Goal: Task Accomplishment & Management: Use online tool/utility

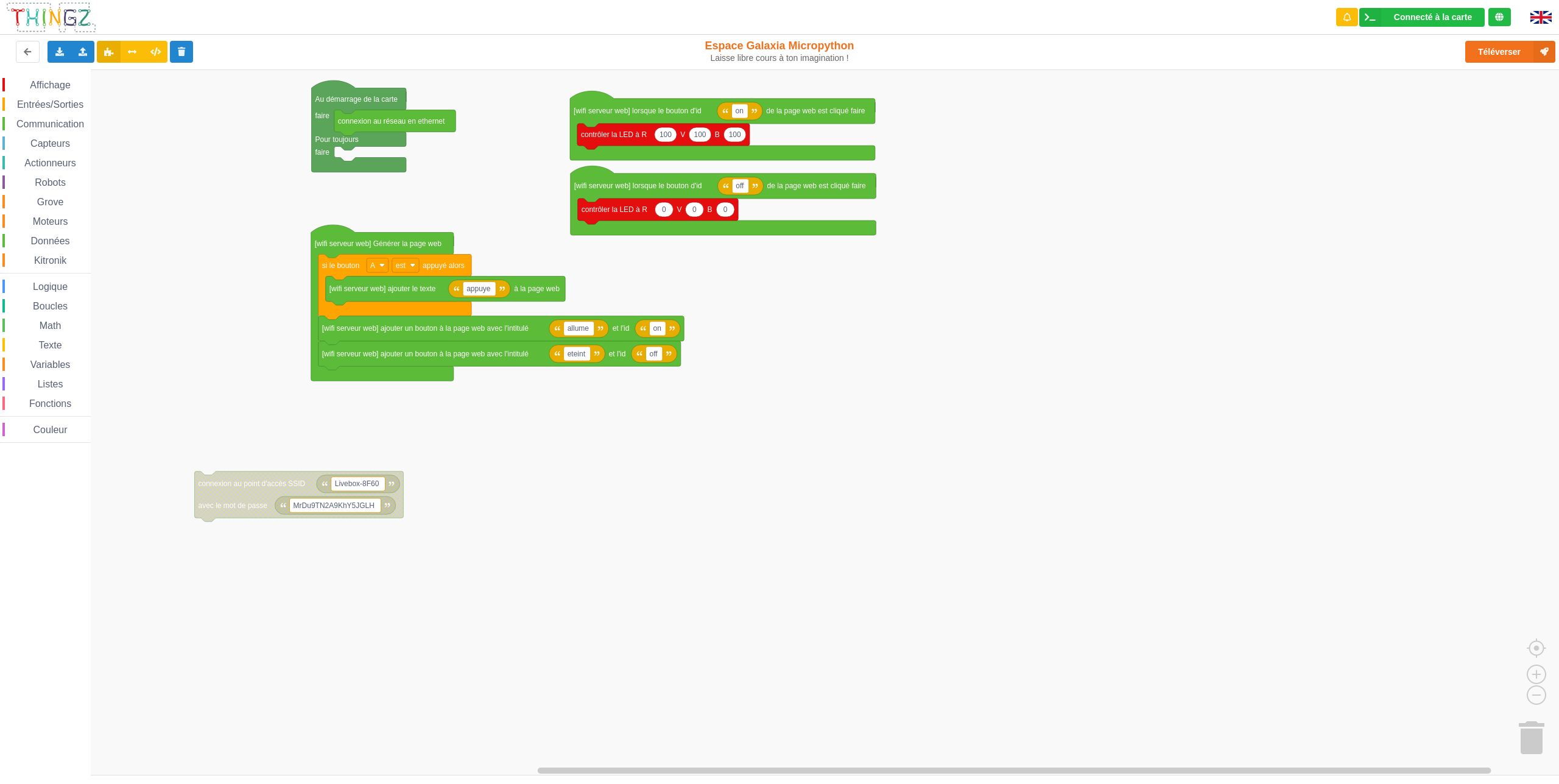
click at [251, 244] on div "Affichage Entrées/Sorties Communication Capteurs Actionneurs Robots Grove Moteu…" at bounding box center [783, 423] width 1567 height 706
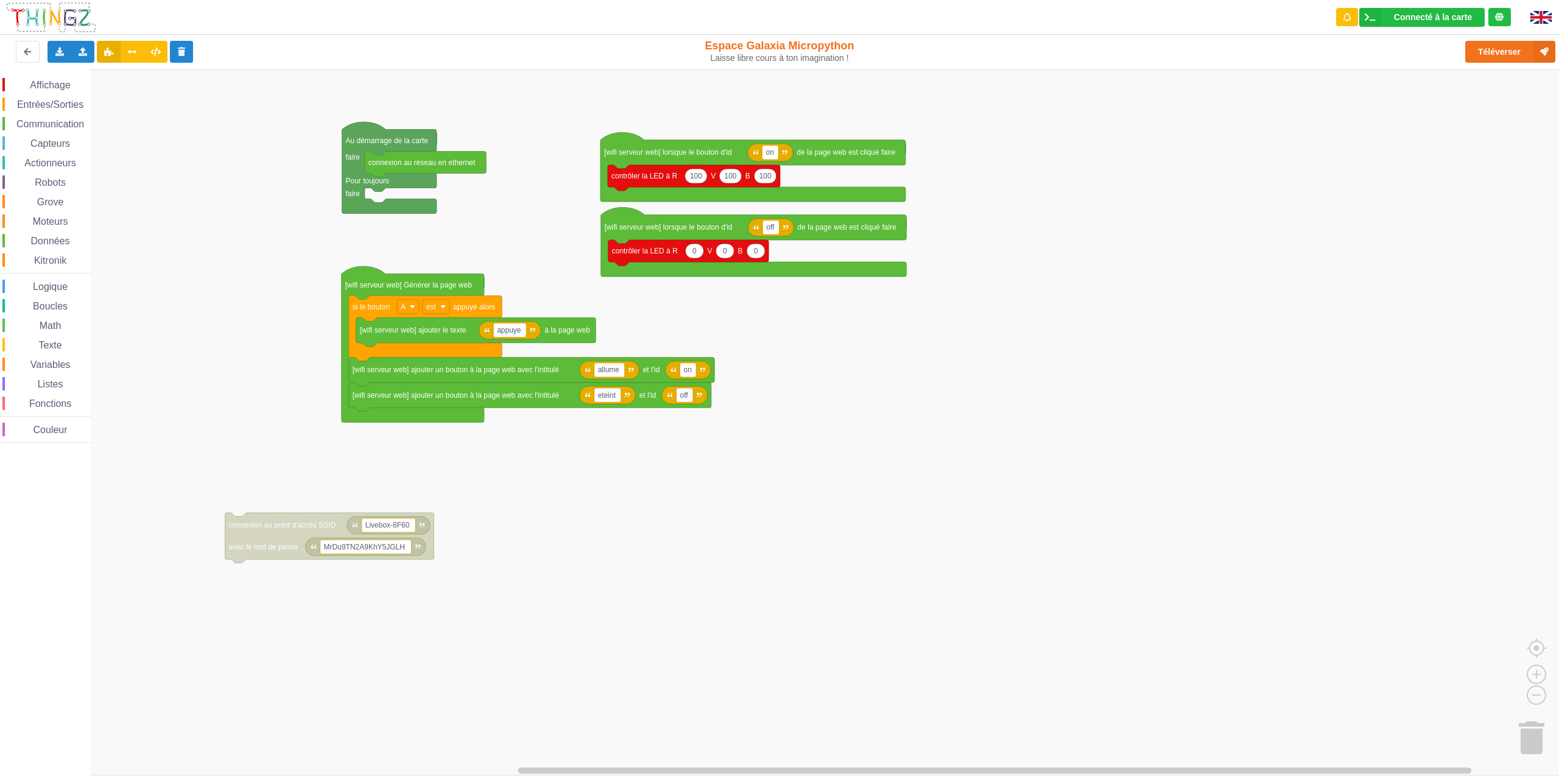
click at [44, 122] on span "Communication" at bounding box center [50, 124] width 71 height 11
click at [126, 149] on div "Affichage Entrées/Sorties Communication Capteurs Actionneurs Robots Grove Moteu…" at bounding box center [783, 423] width 1567 height 706
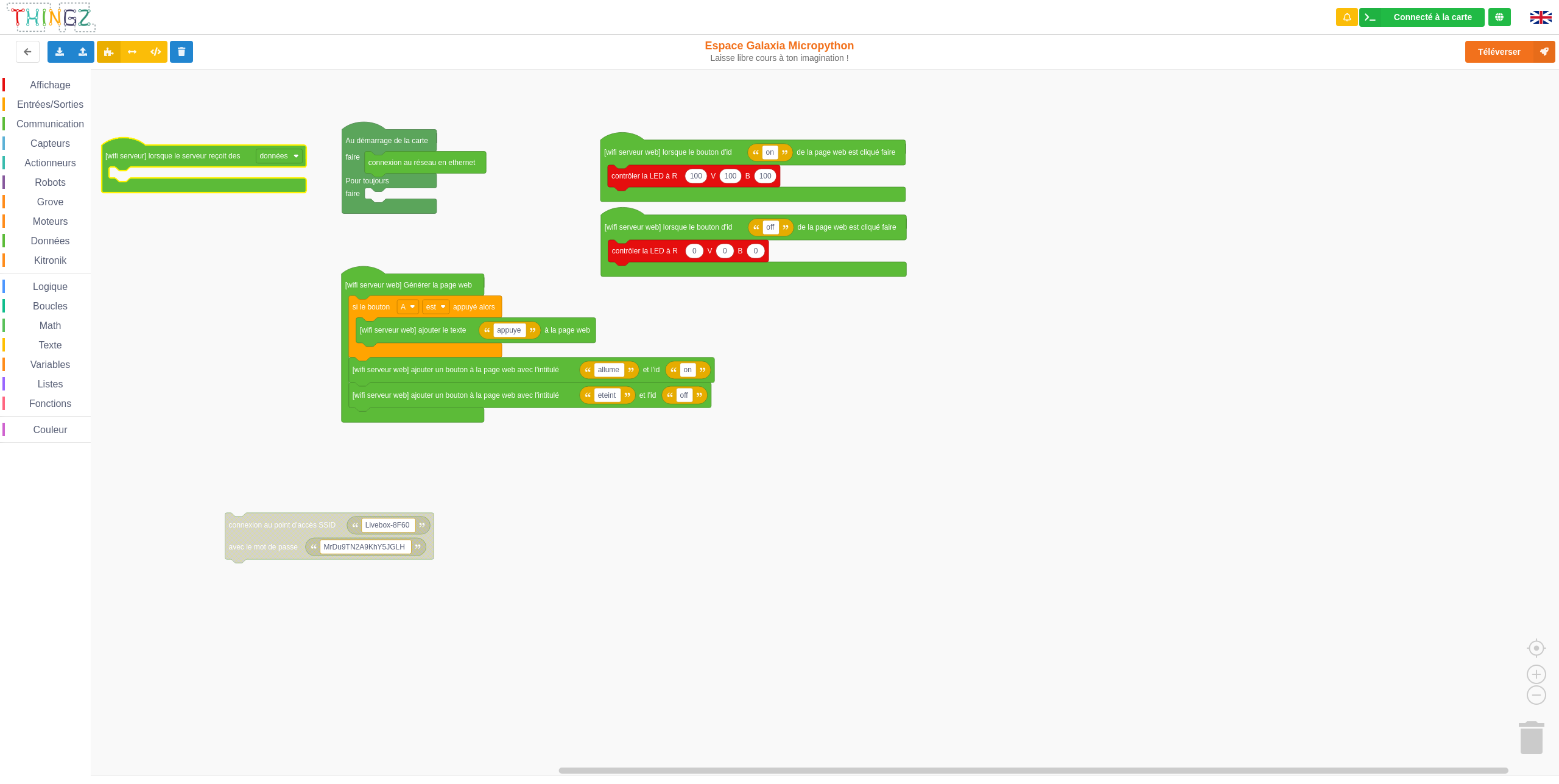
click at [52, 82] on span "Affichage" at bounding box center [50, 85] width 44 height 11
click at [143, 170] on div "Affichage Entrées/Sorties Communication Capteurs Actionneurs Robots Grove Moteu…" at bounding box center [783, 423] width 1567 height 706
click at [55, 361] on span "Variables" at bounding box center [50, 364] width 44 height 11
click at [165, 180] on div "Affichage Entrées/Sorties Communication Capteurs Actionneurs Robots Grove Moteu…" at bounding box center [783, 423] width 1567 height 706
click at [46, 120] on span "Communication" at bounding box center [50, 124] width 71 height 11
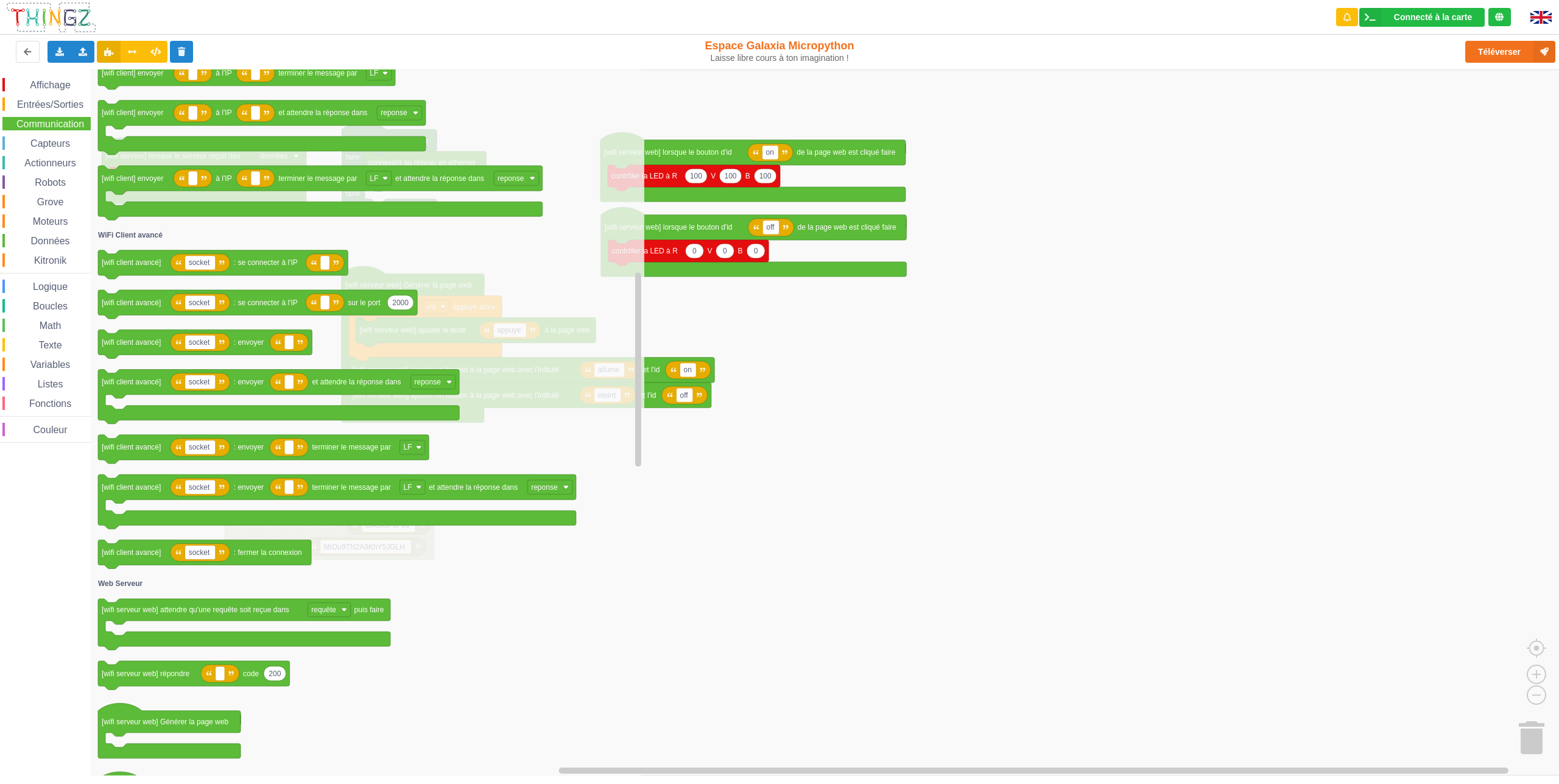
click at [871, 528] on rect "Espace de travail de Blocky" at bounding box center [783, 423] width 1567 height 706
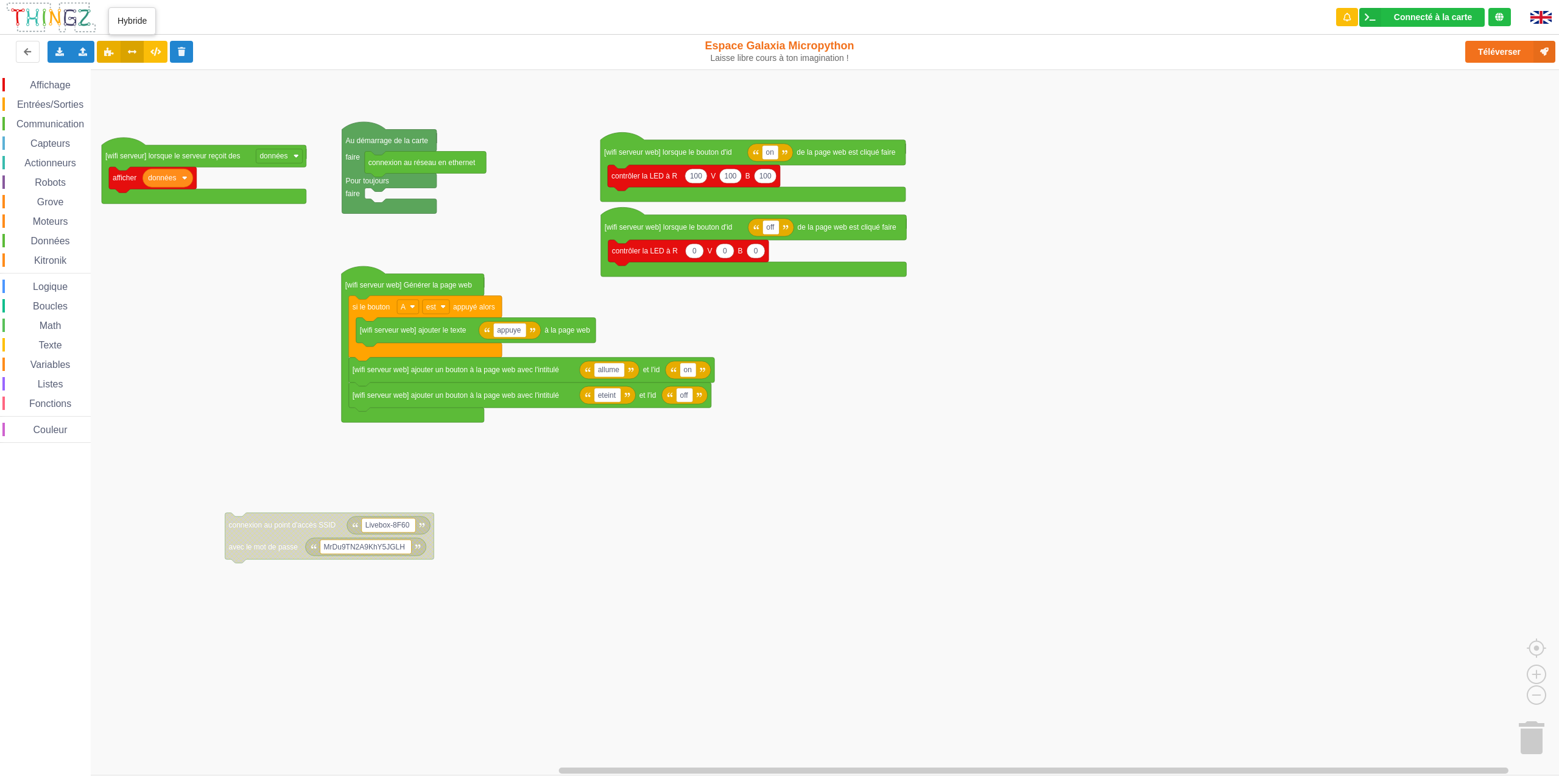
click at [132, 48] on icon at bounding box center [132, 51] width 11 height 8
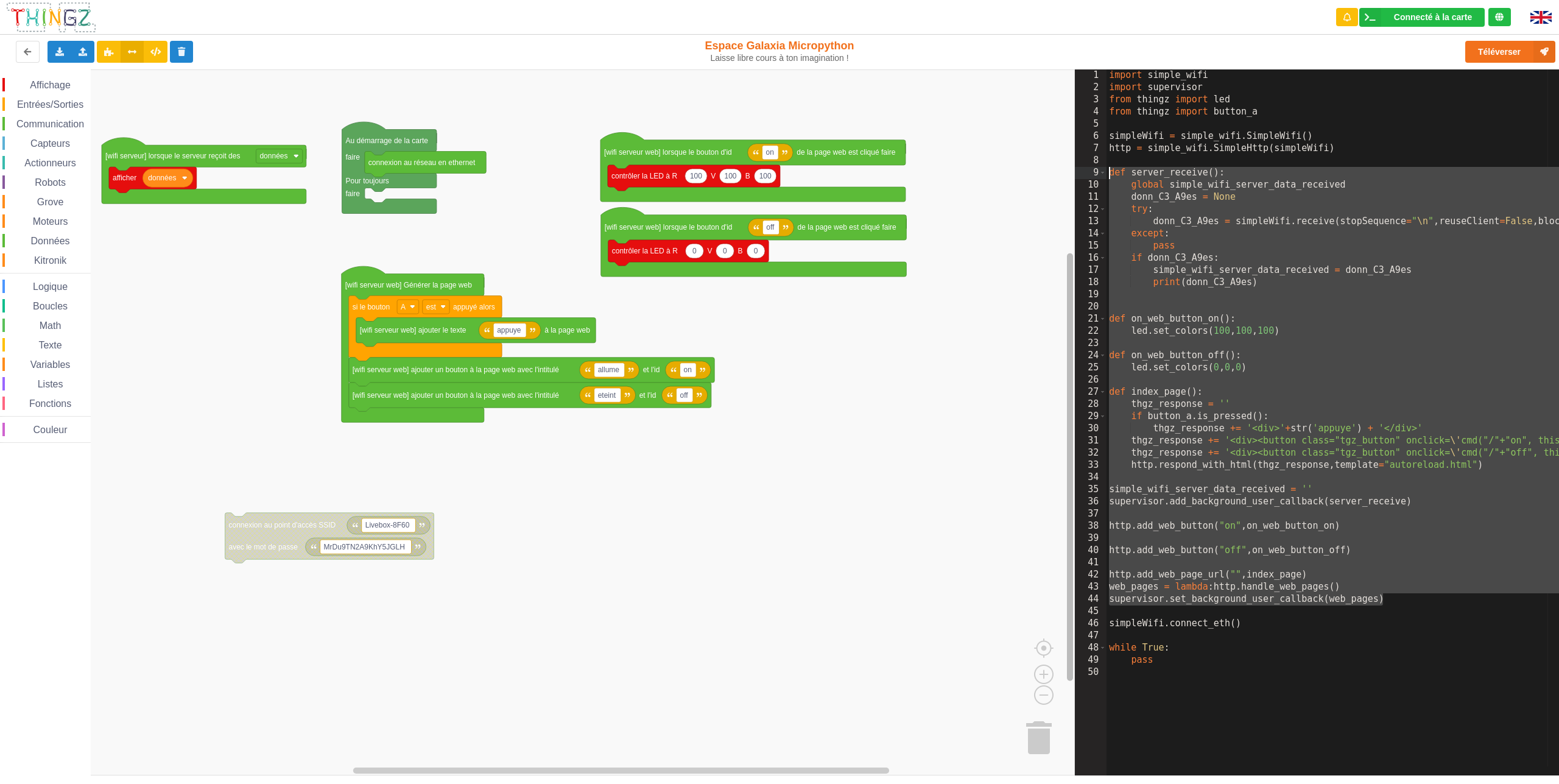
drag, startPoint x: 1403, startPoint y: 603, endPoint x: 1066, endPoint y: 170, distance: 548.7
click at [1066, 170] on div "Affichage Entrées/Sorties Communication Capteurs Actionneurs Robots Grove Moteu…" at bounding box center [780, 423] width 1576 height 706
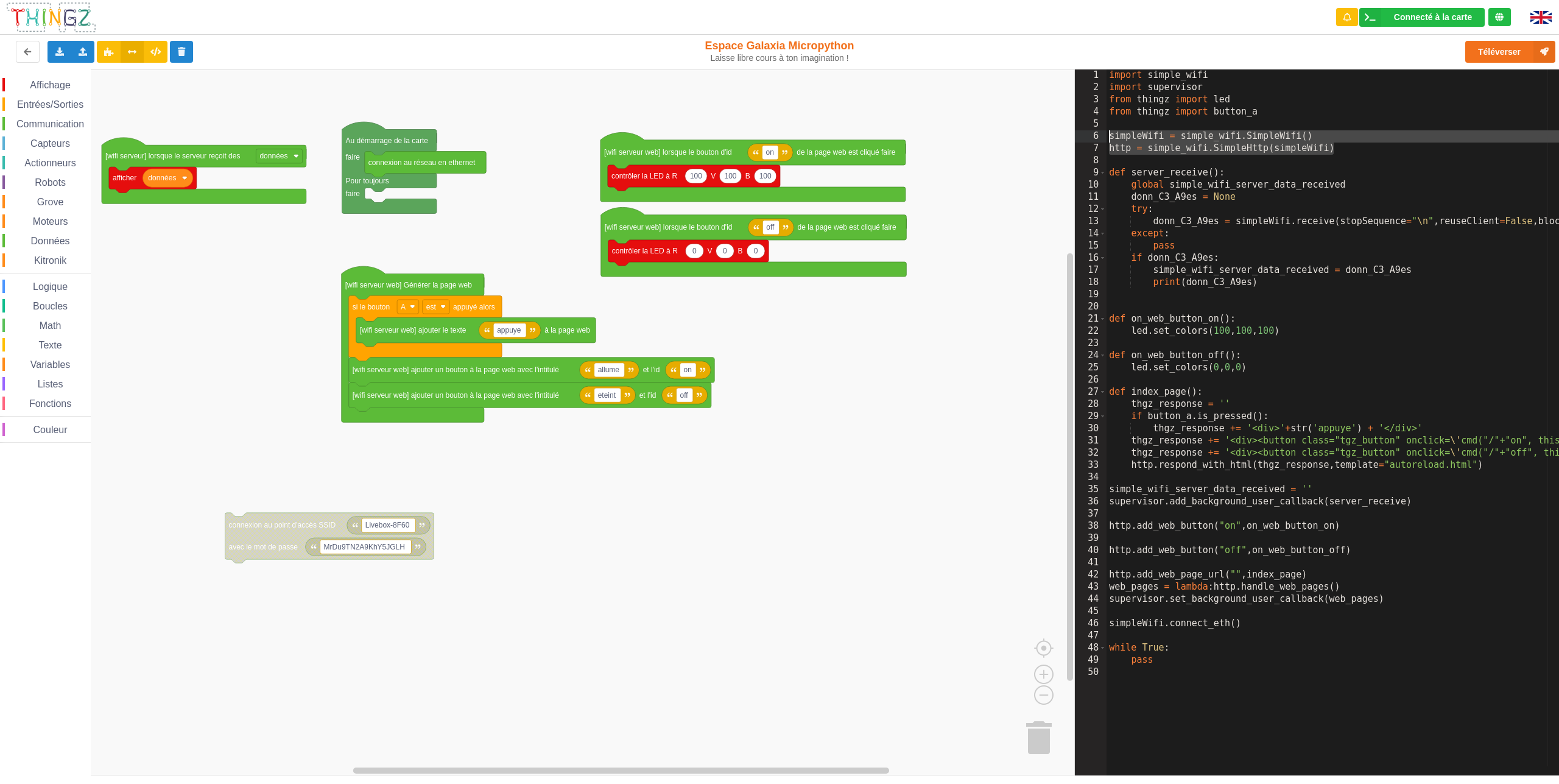
drag, startPoint x: 1350, startPoint y: 152, endPoint x: 1093, endPoint y: 138, distance: 257.4
click at [1093, 138] on div "1 2 3 4 5 6 7 8 9 10 11 12 13 14 15 16 17 18 19 20 21 22 23 24 25 26 27 28 29 3…" at bounding box center [1321, 423] width 492 height 706
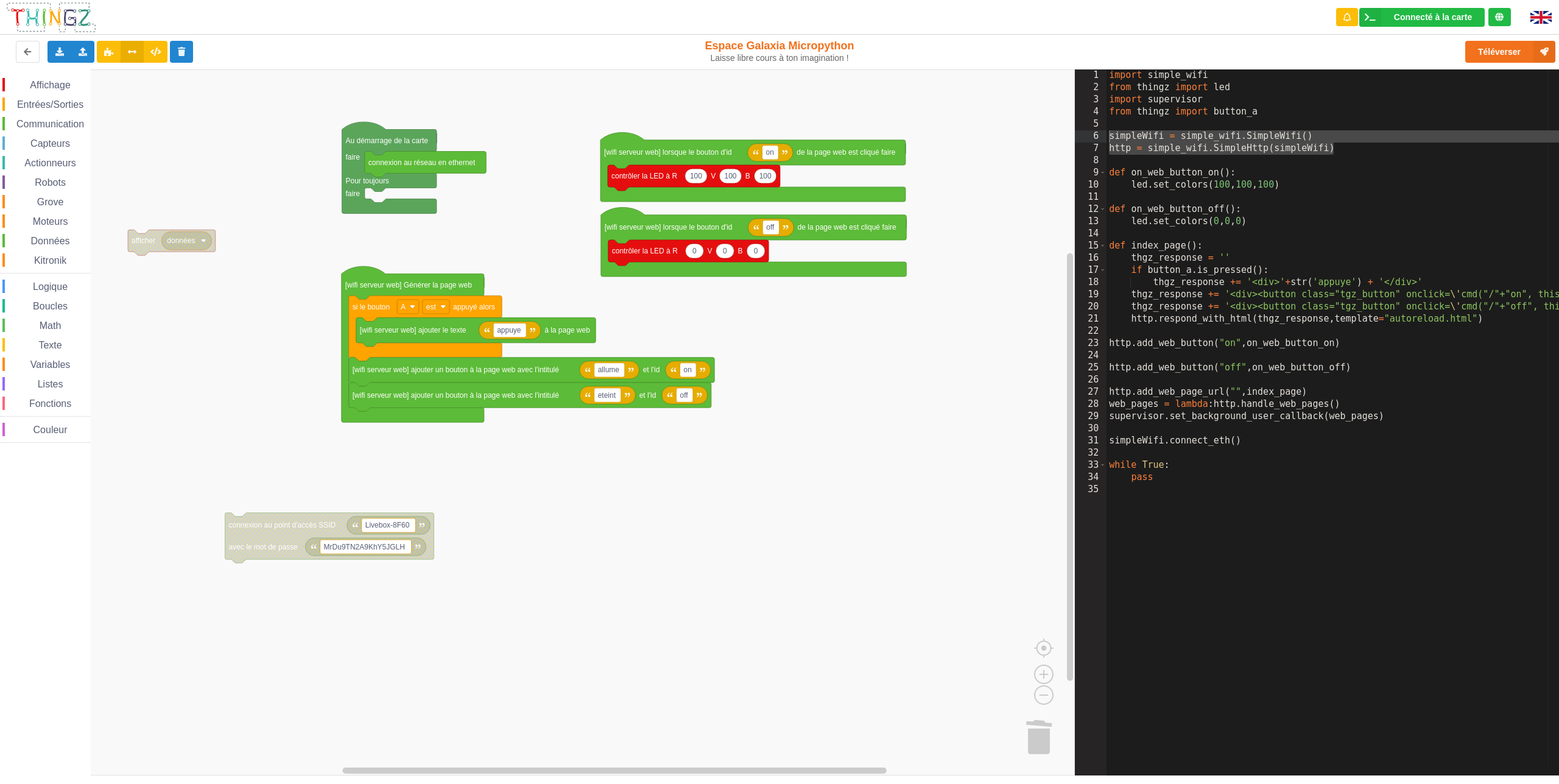
click at [68, 129] on div "Communication" at bounding box center [46, 123] width 88 height 13
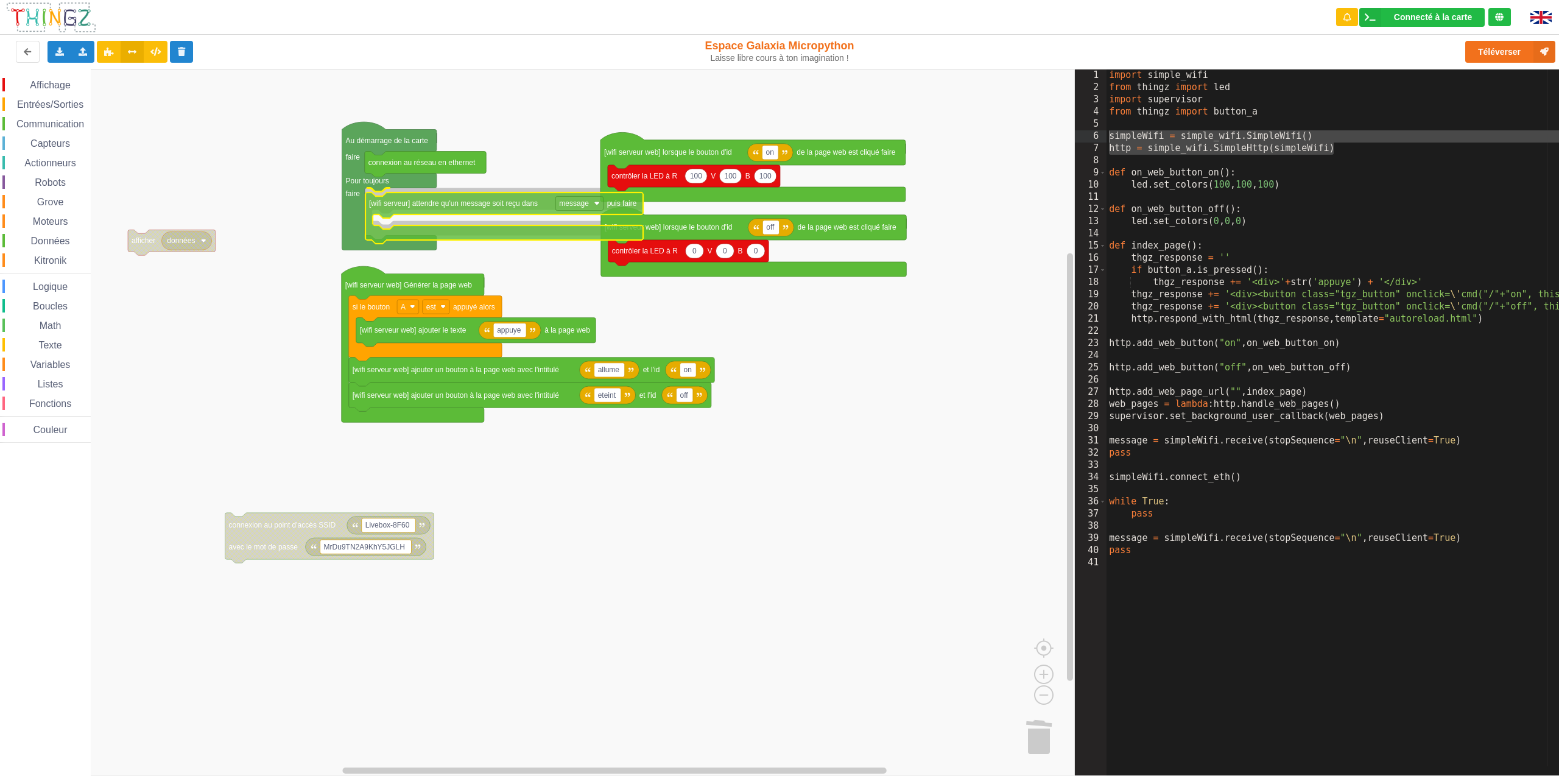
click at [385, 210] on div "Affichage Entrées/Sorties Communication Capteurs Actionneurs Robots Grove Moteu…" at bounding box center [538, 423] width 1075 height 706
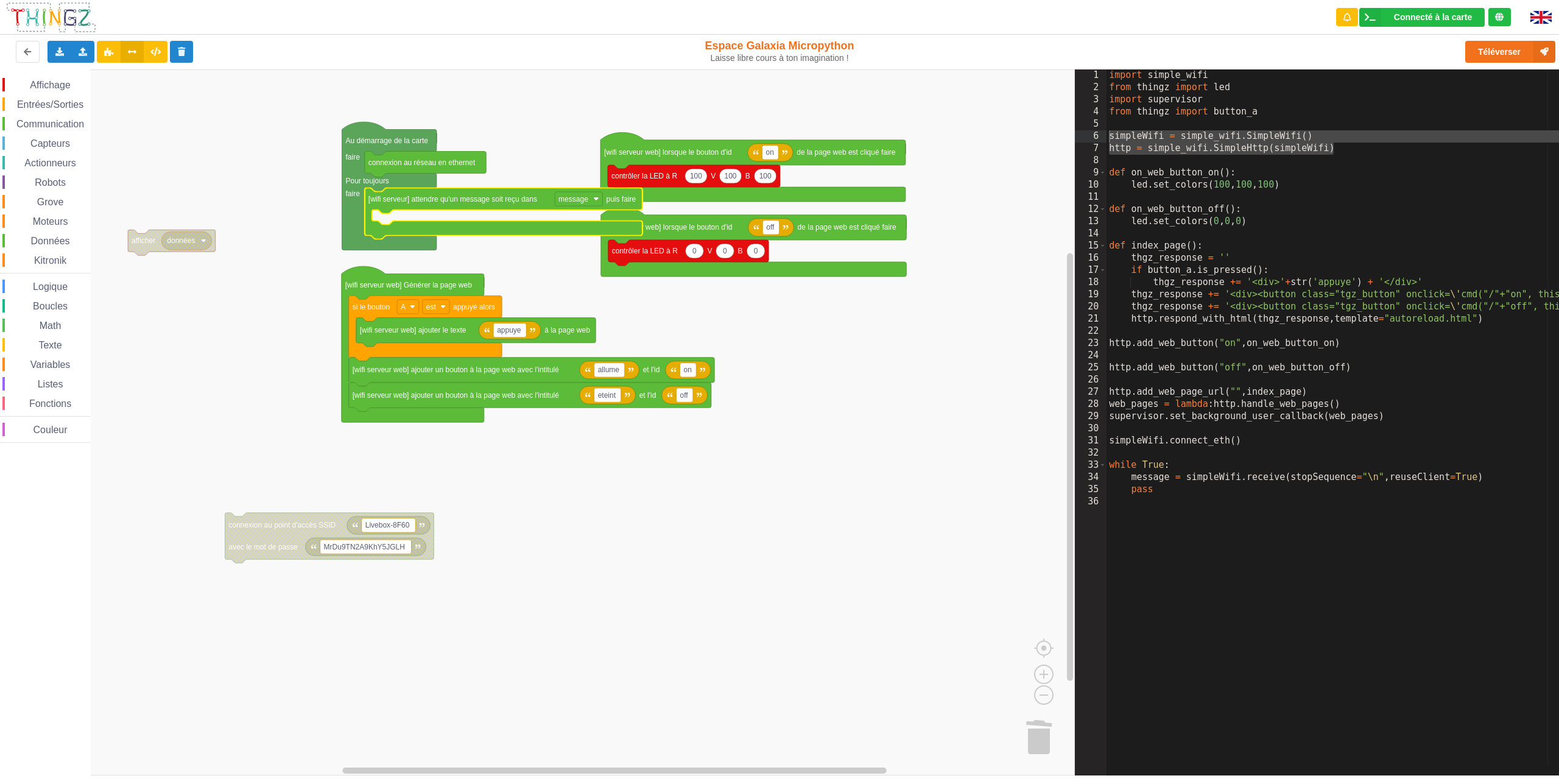
click at [41, 79] on div "Affichage" at bounding box center [46, 84] width 88 height 13
click at [42, 165] on div "Affichage Entrées/Sorties Communication Capteurs Actionneurs Robots Grove Moteu…" at bounding box center [538, 423] width 1075 height 706
click at [67, 163] on span "Actionneurs" at bounding box center [50, 163] width 55 height 11
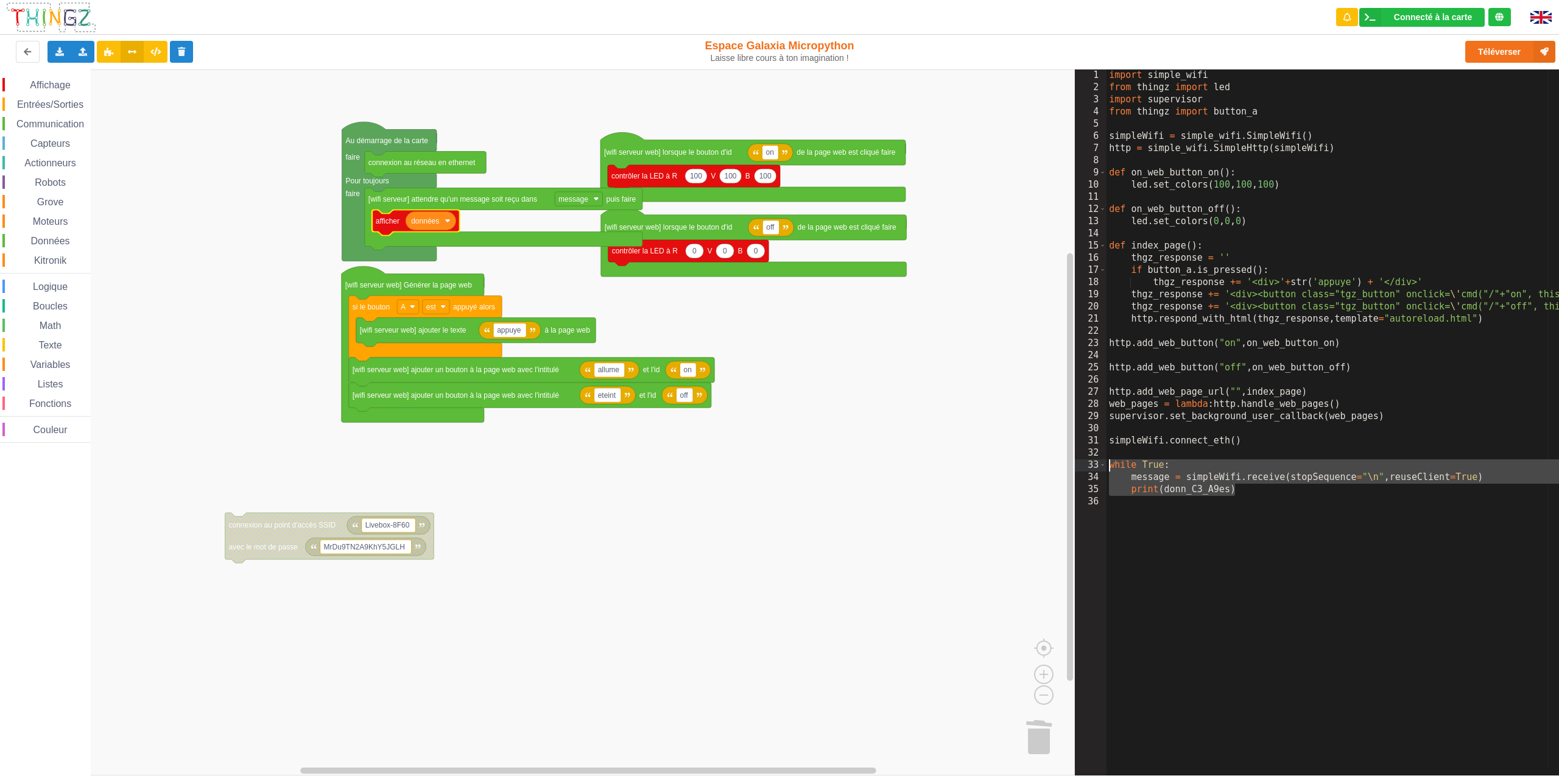
drag, startPoint x: 1263, startPoint y: 495, endPoint x: 1096, endPoint y: 462, distance: 170.2
click at [1096, 462] on div "1 2 3 4 5 6 7 8 9 10 11 12 13 14 15 16 17 18 19 20 21 22 23 24 25 26 27 28 29 3…" at bounding box center [1321, 423] width 492 height 706
click at [440, 219] on icon "Espace de travail de Blocky" at bounding box center [430, 220] width 50 height 18
click at [427, 259] on div "message" at bounding box center [430, 266] width 136 height 16
click at [1189, 492] on div "import simple_wifi from thingz import led import supervisor from thingz import …" at bounding box center [1337, 418] width 461 height 697
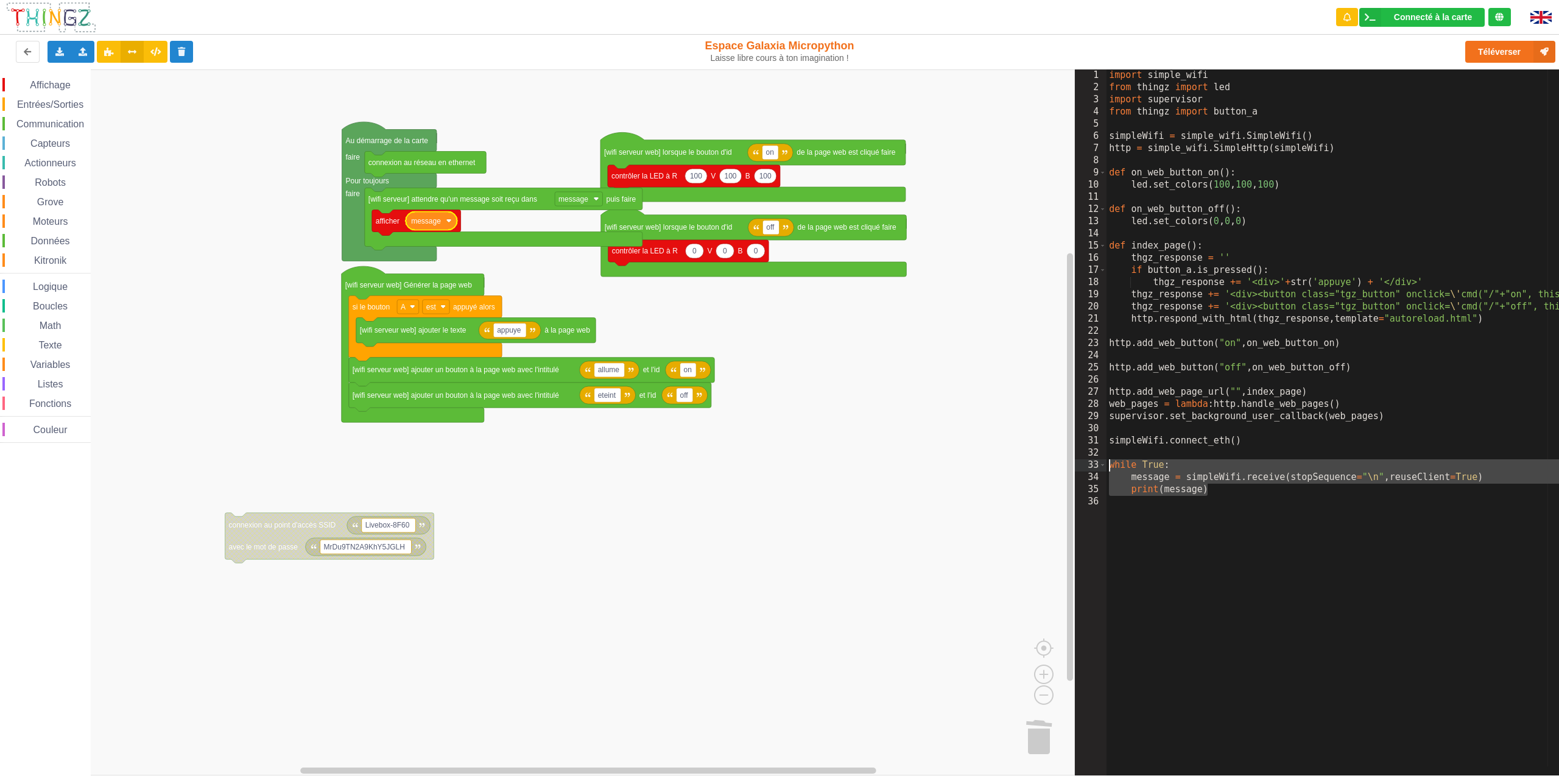
click at [1189, 492] on div "import simple_wifi from thingz import led import supervisor from thingz import …" at bounding box center [1407, 430] width 603 height 721
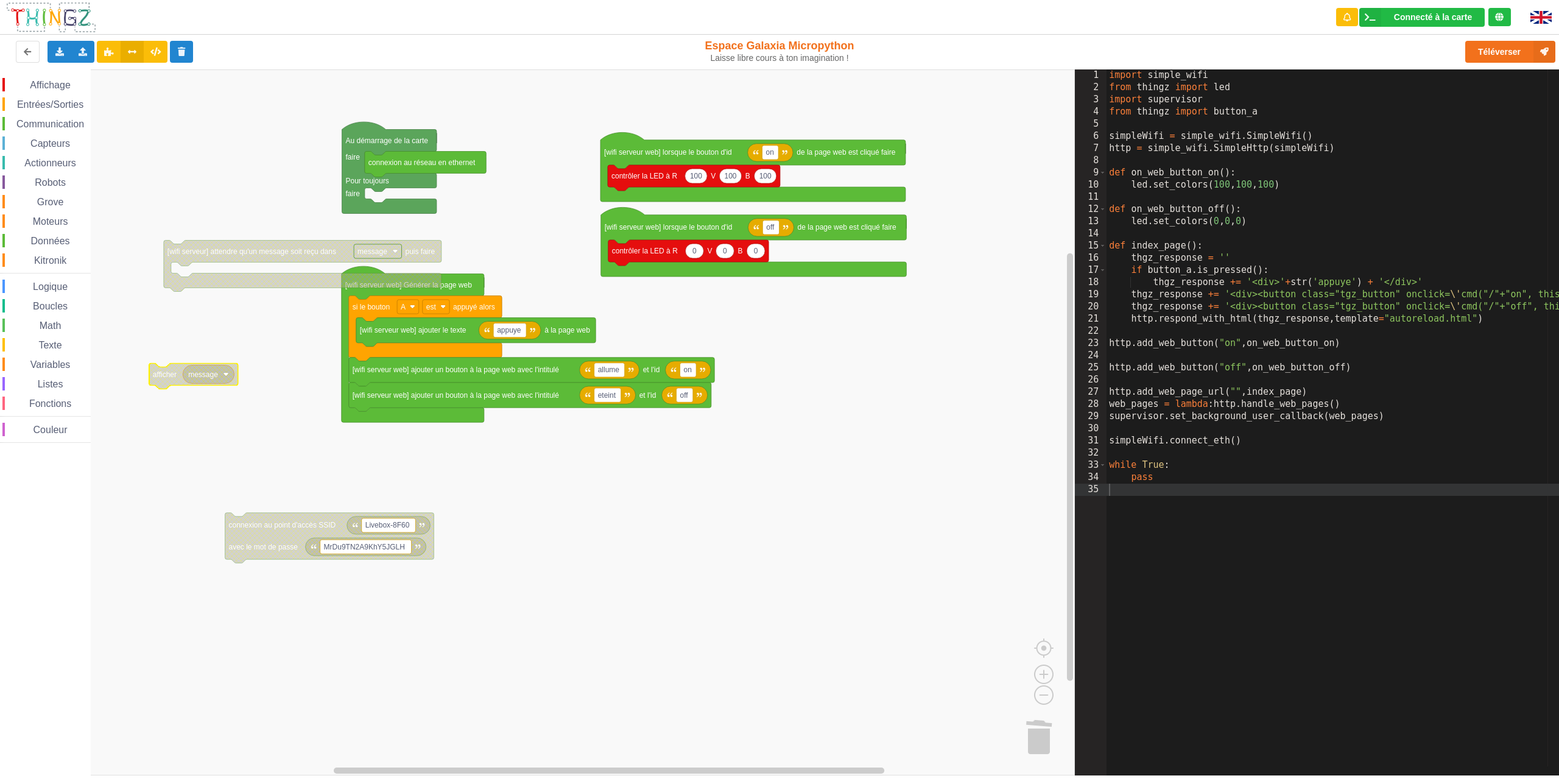
click at [43, 108] on span "Entrées/Sorties" at bounding box center [50, 105] width 70 height 11
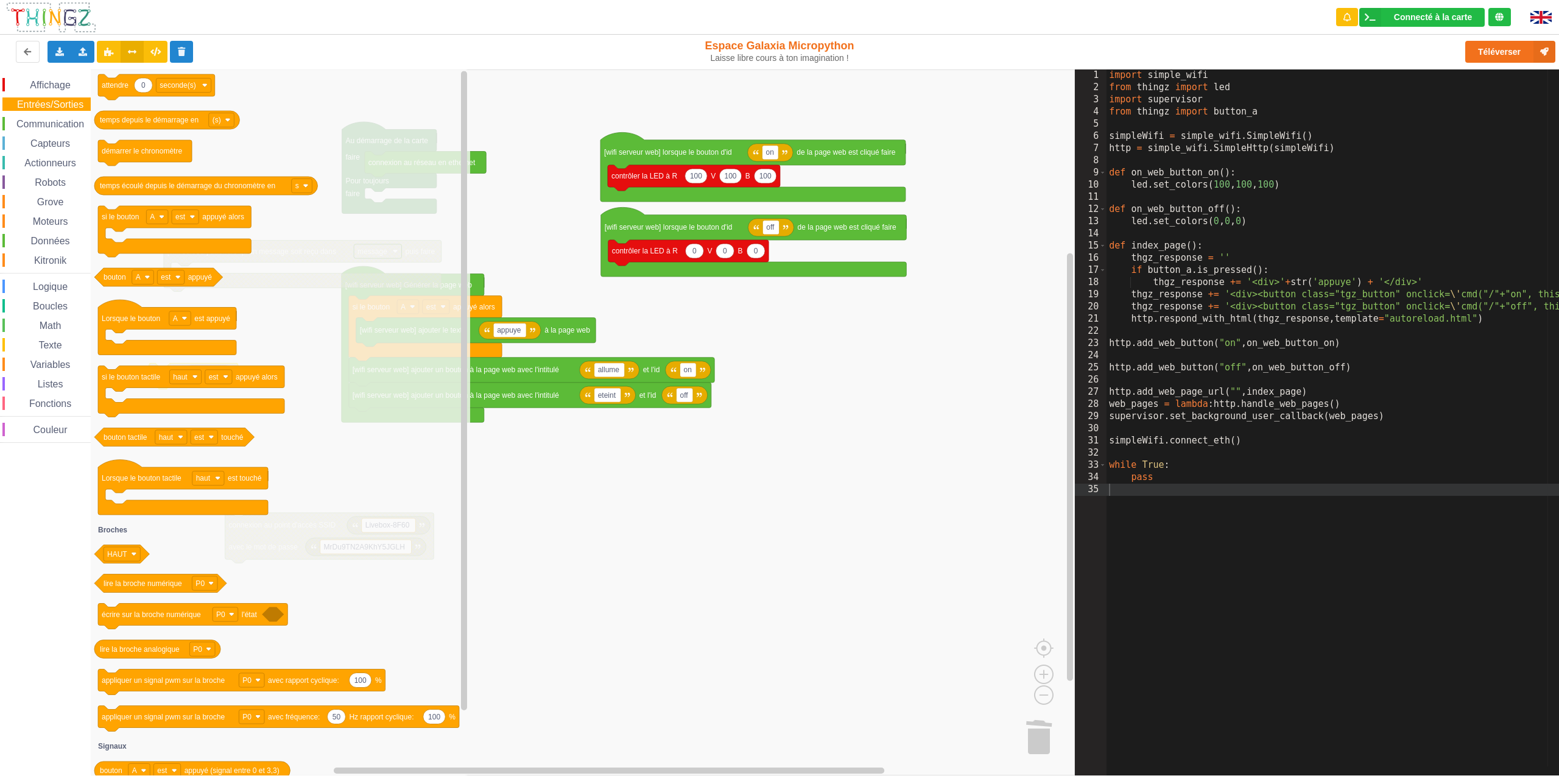
click at [44, 117] on div "Communication" at bounding box center [46, 123] width 88 height 13
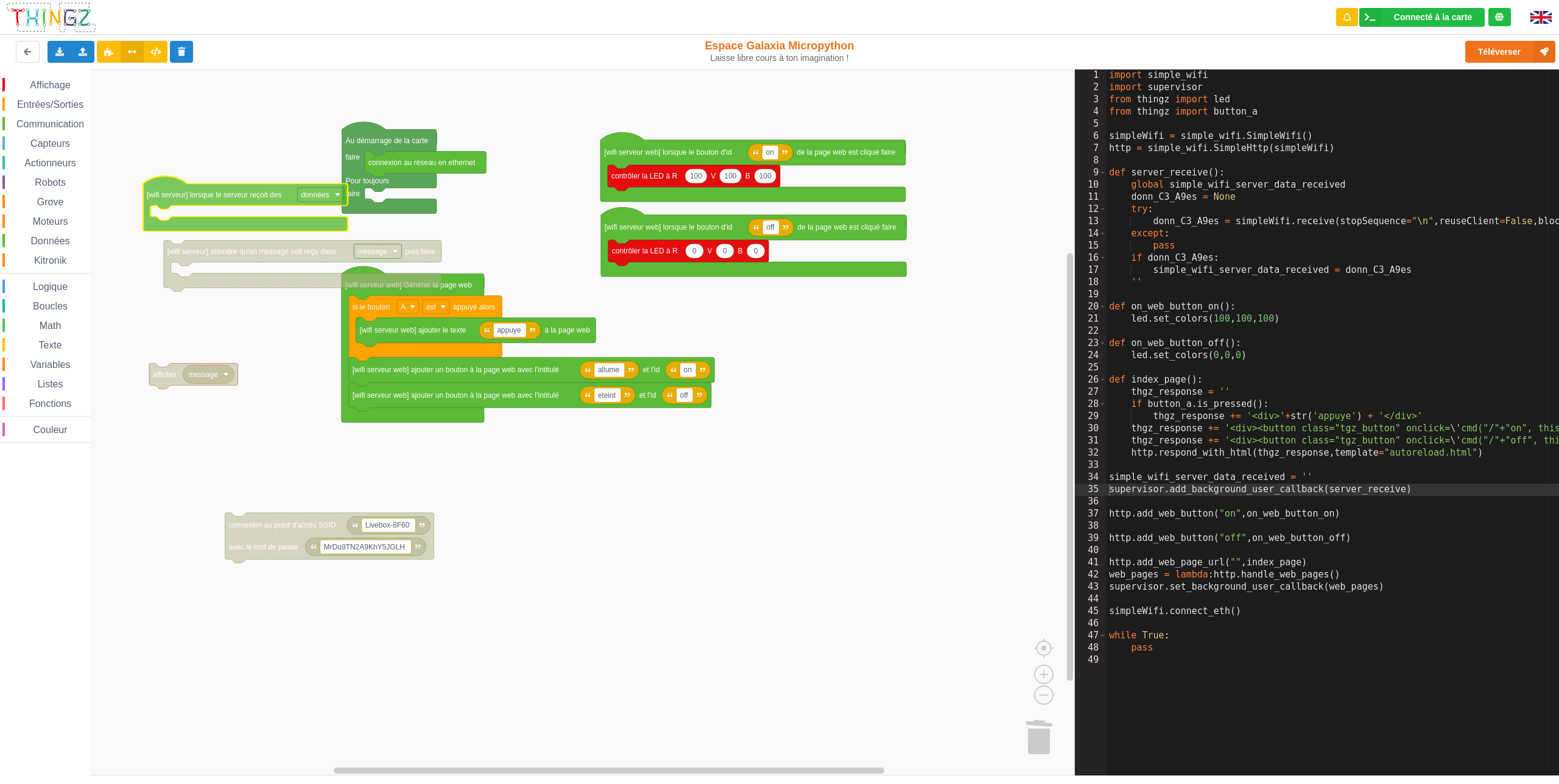
click at [168, 188] on div "Affichage Entrées/Sorties Communication Capteurs Actionneurs Robots Grove Moteu…" at bounding box center [538, 423] width 1075 height 706
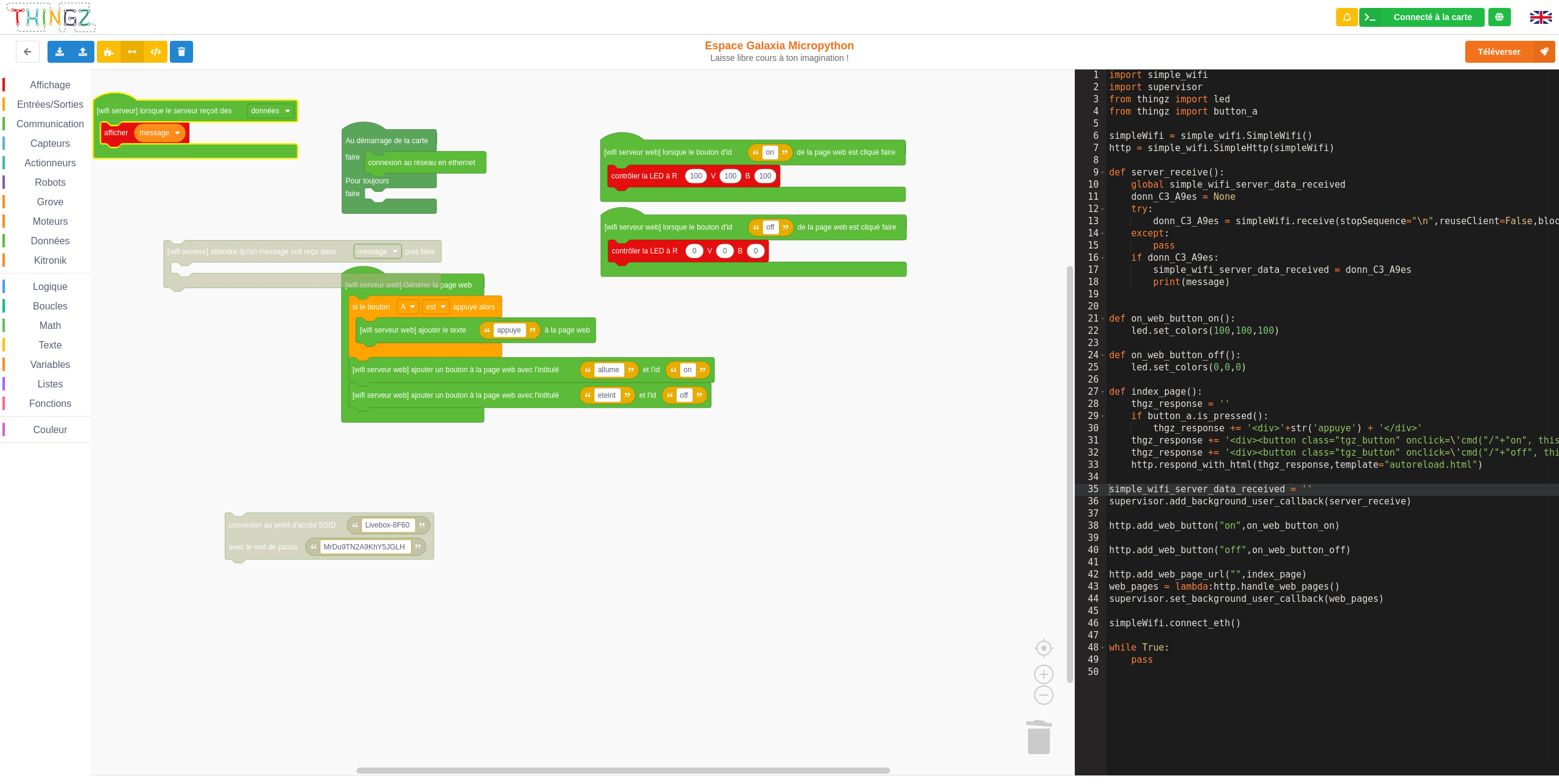
click at [49, 85] on span "Affichage" at bounding box center [50, 85] width 44 height 11
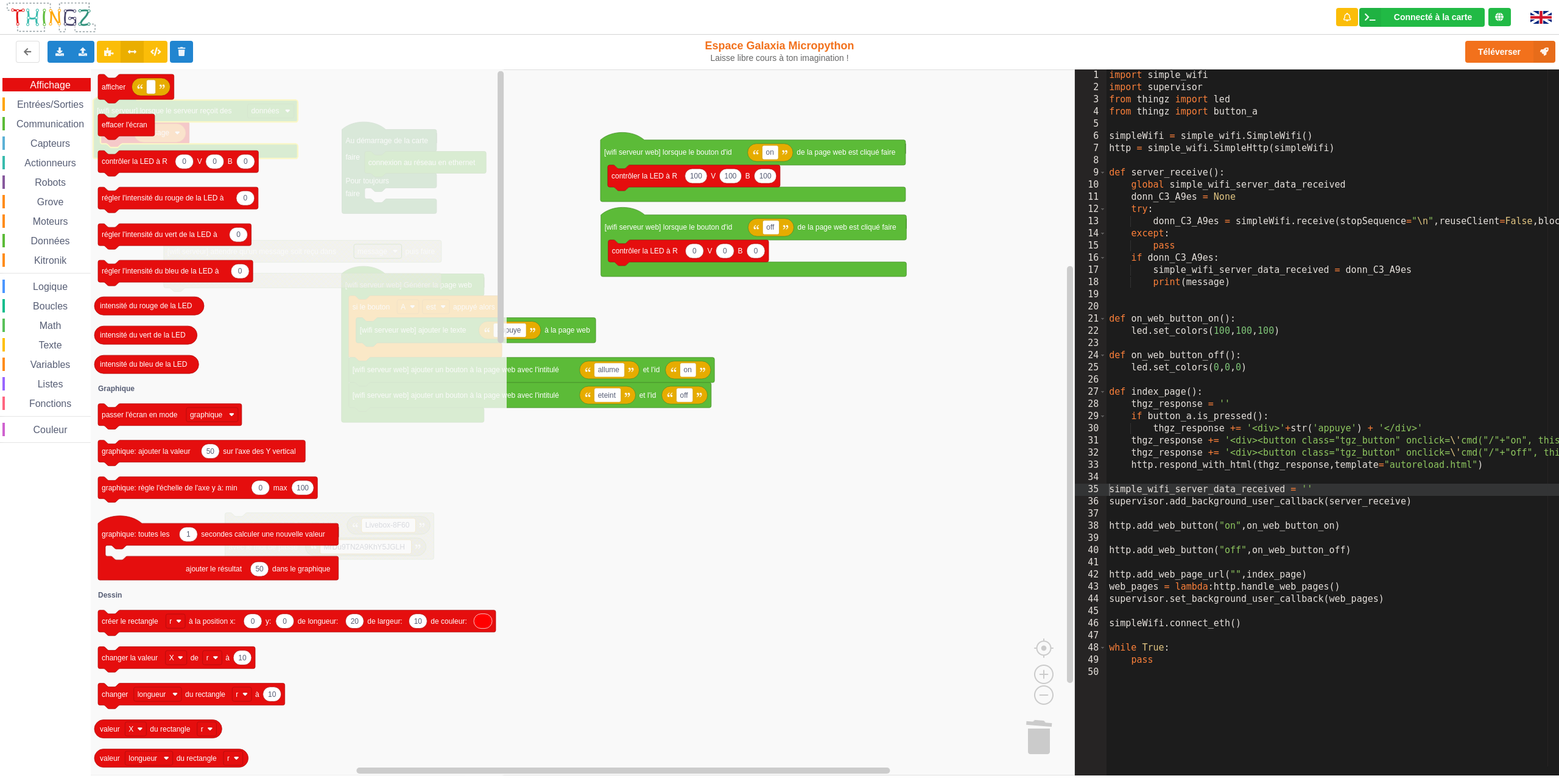
click at [47, 107] on span "Entrées/Sorties" at bounding box center [50, 105] width 70 height 11
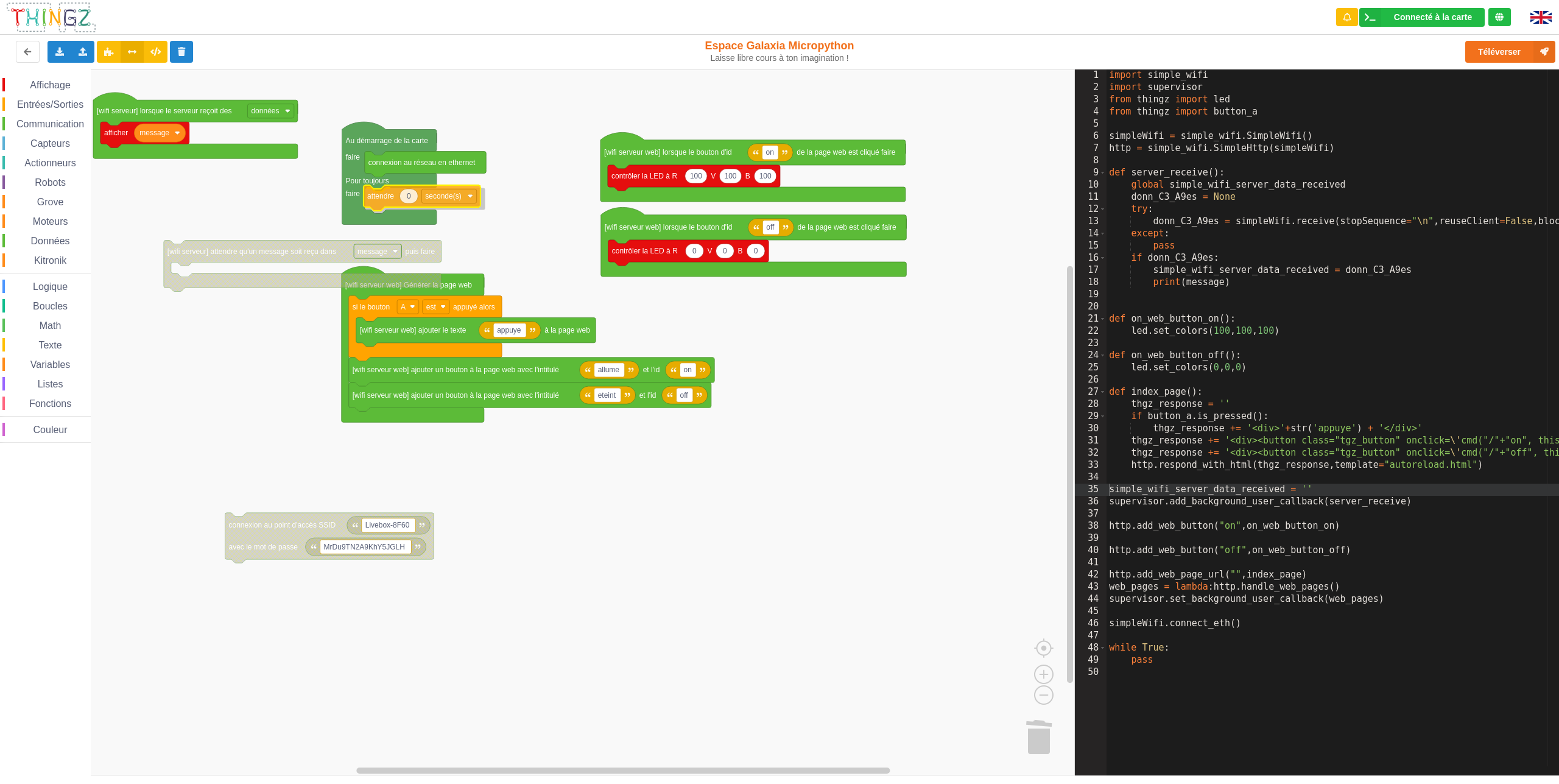
click at [384, 198] on div "Affichage Entrées/Sorties Communication Capteurs Actionneurs Robots Grove Moteu…" at bounding box center [538, 423] width 1075 height 706
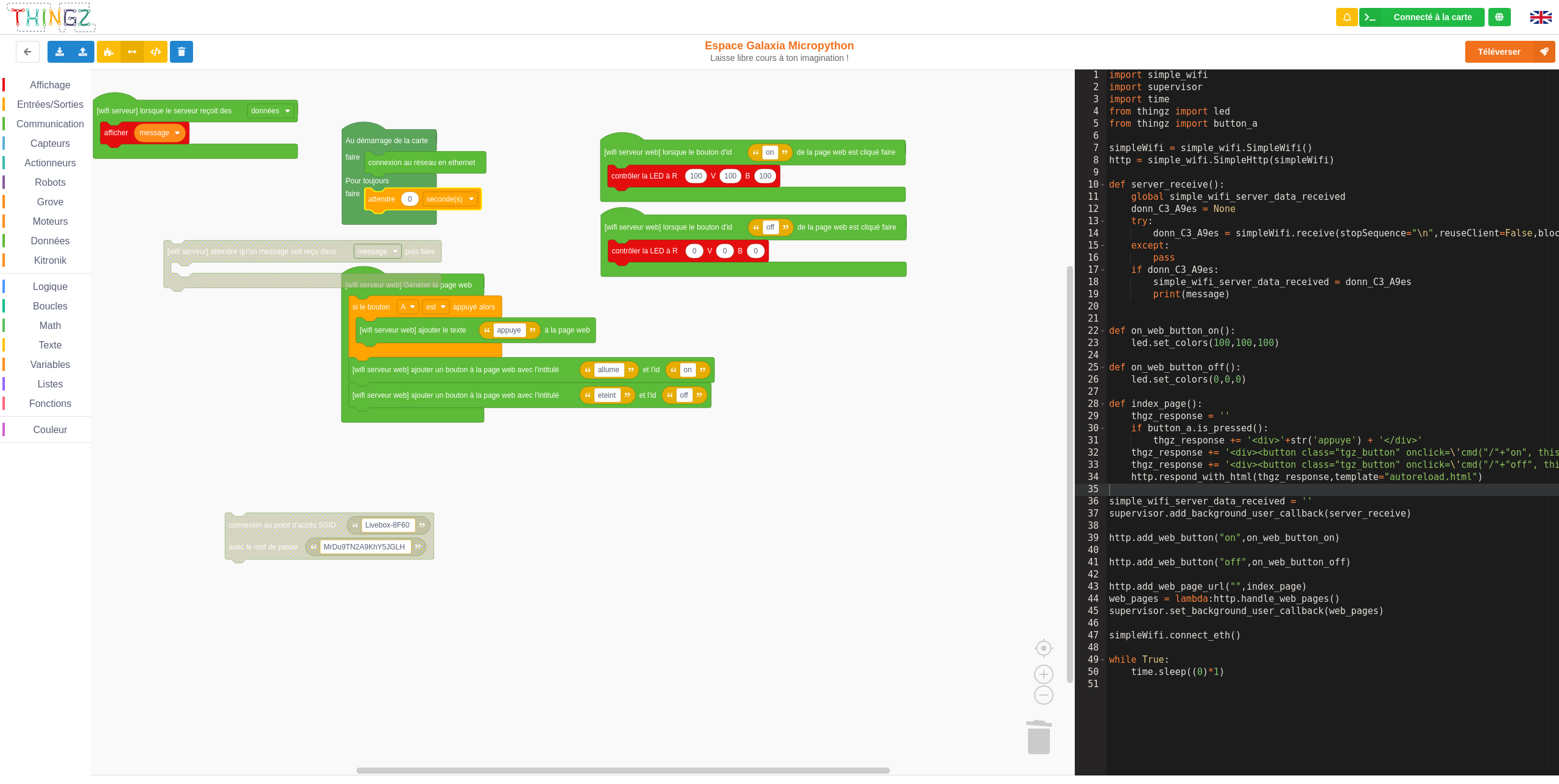
click at [410, 194] on icon "Espace de travail de Blocky" at bounding box center [410, 198] width 18 height 15
type input "1"
click at [38, 122] on span "Communication" at bounding box center [50, 124] width 71 height 11
click at [404, 207] on div "Affichage Entrées/Sorties Communication Capteurs Actionneurs Robots Grove Moteu…" at bounding box center [538, 423] width 1075 height 706
click at [462, 199] on rect "Espace de travail de Blocky" at bounding box center [459, 200] width 9 height 14
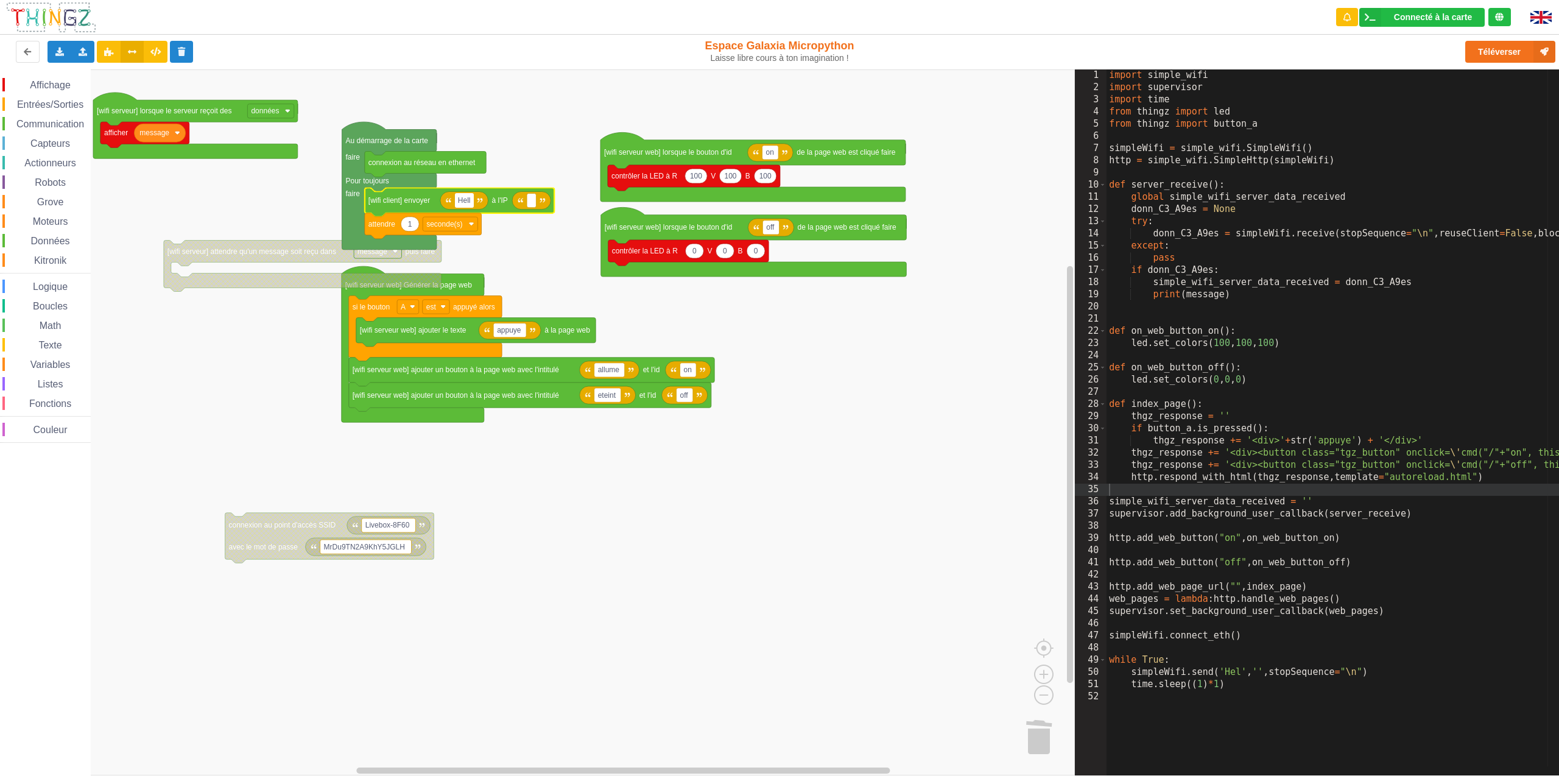
type input "Hello"
type input "192.168.43.2"
click at [385, 136] on text "Au démarrage de la carte" at bounding box center [387, 139] width 83 height 8
click at [580, 204] on rect "Espace de travail de Blocky" at bounding box center [558, 200] width 50 height 14
type input "[TECHNICAL_ID]"
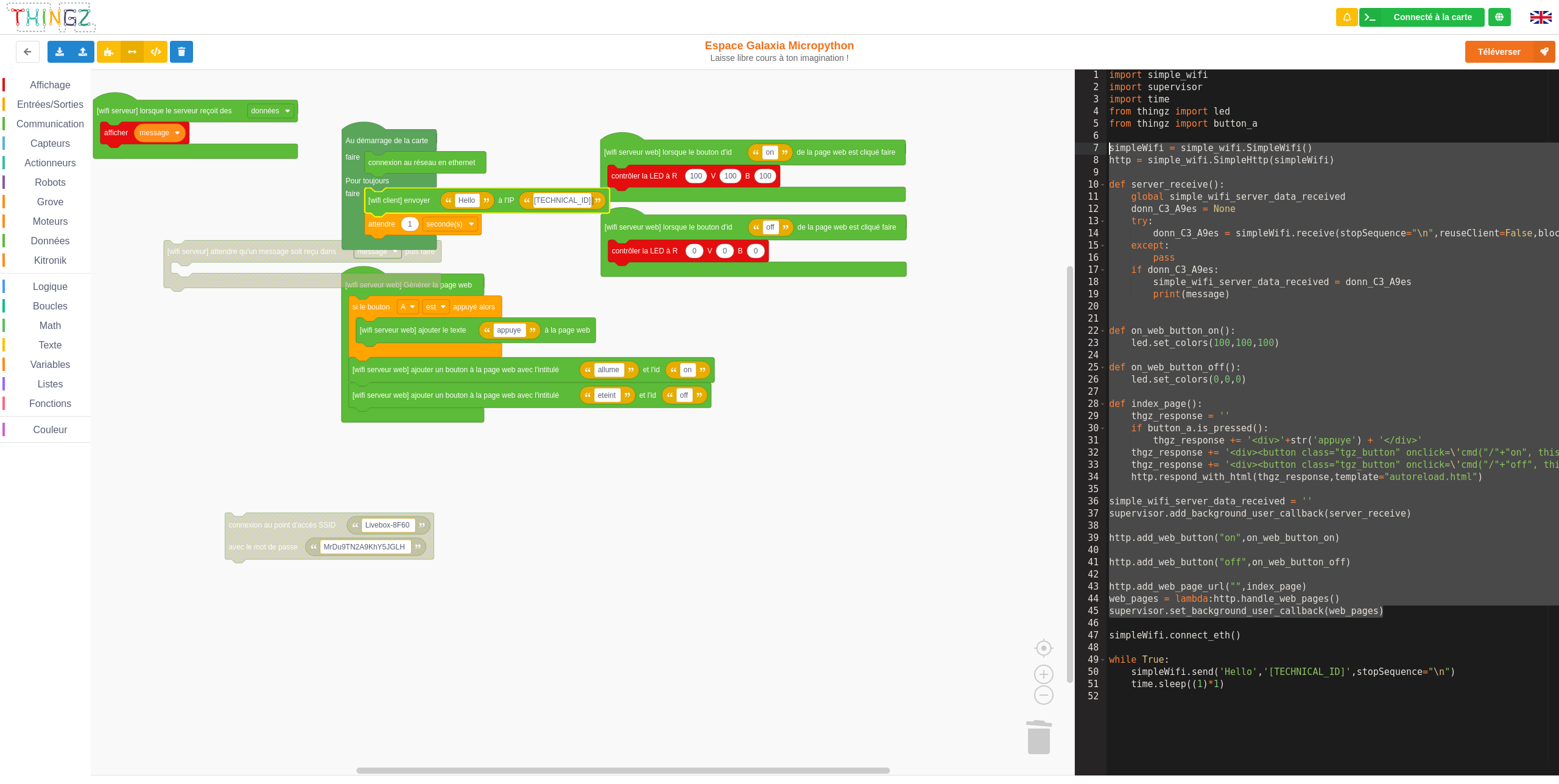
drag, startPoint x: 1391, startPoint y: 613, endPoint x: 1106, endPoint y: 154, distance: 540.3
click at [1106, 154] on div "1 2 3 4 5 6 7 8 9 10 11 12 13 14 15 16 17 18 19 20 21 22 23 24 25 26 27 28 29 3…" at bounding box center [1321, 423] width 492 height 706
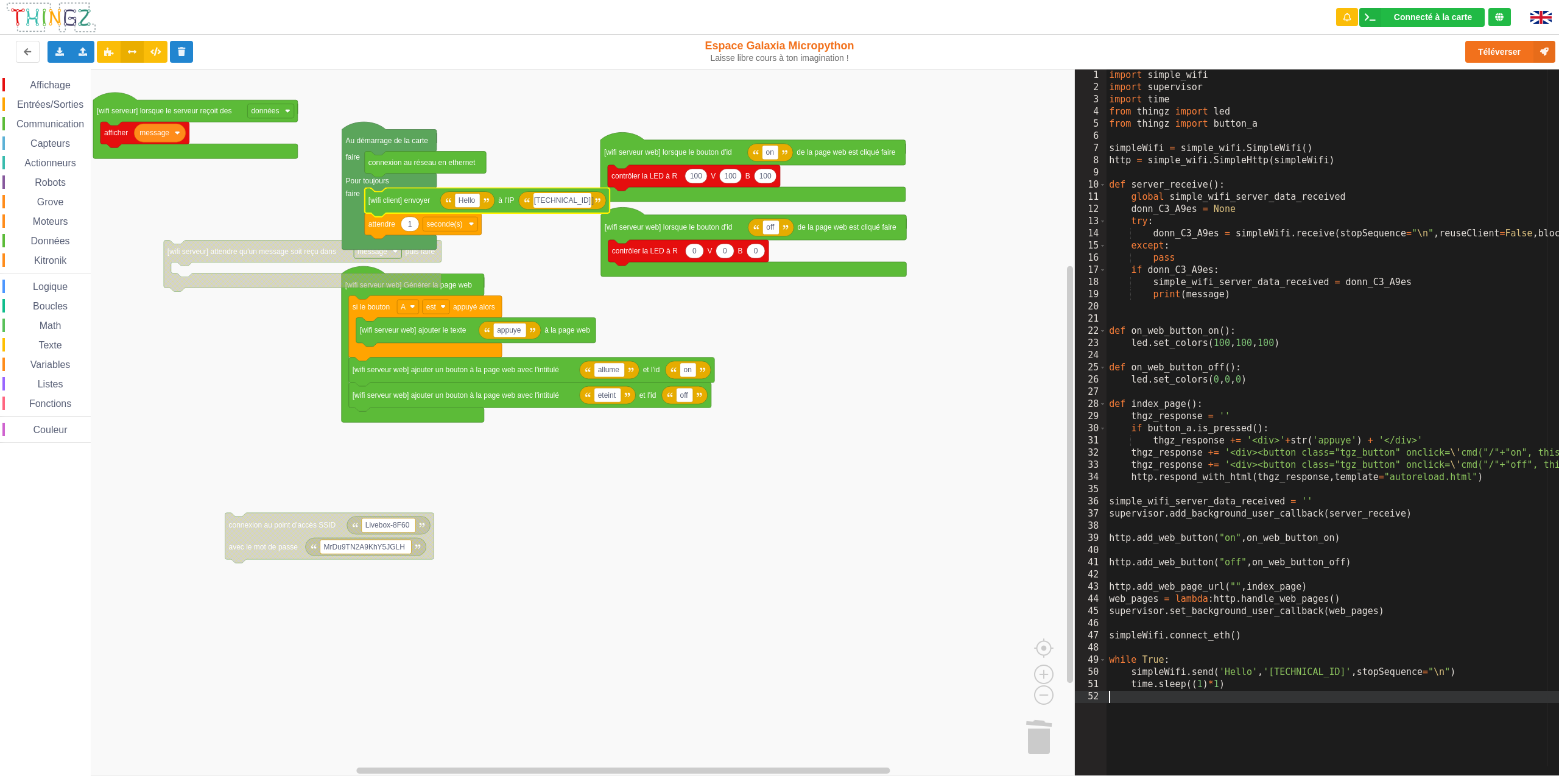
click at [1271, 694] on div "import simple_wifi import supervisor import time from thingz import led from th…" at bounding box center [1407, 430] width 603 height 721
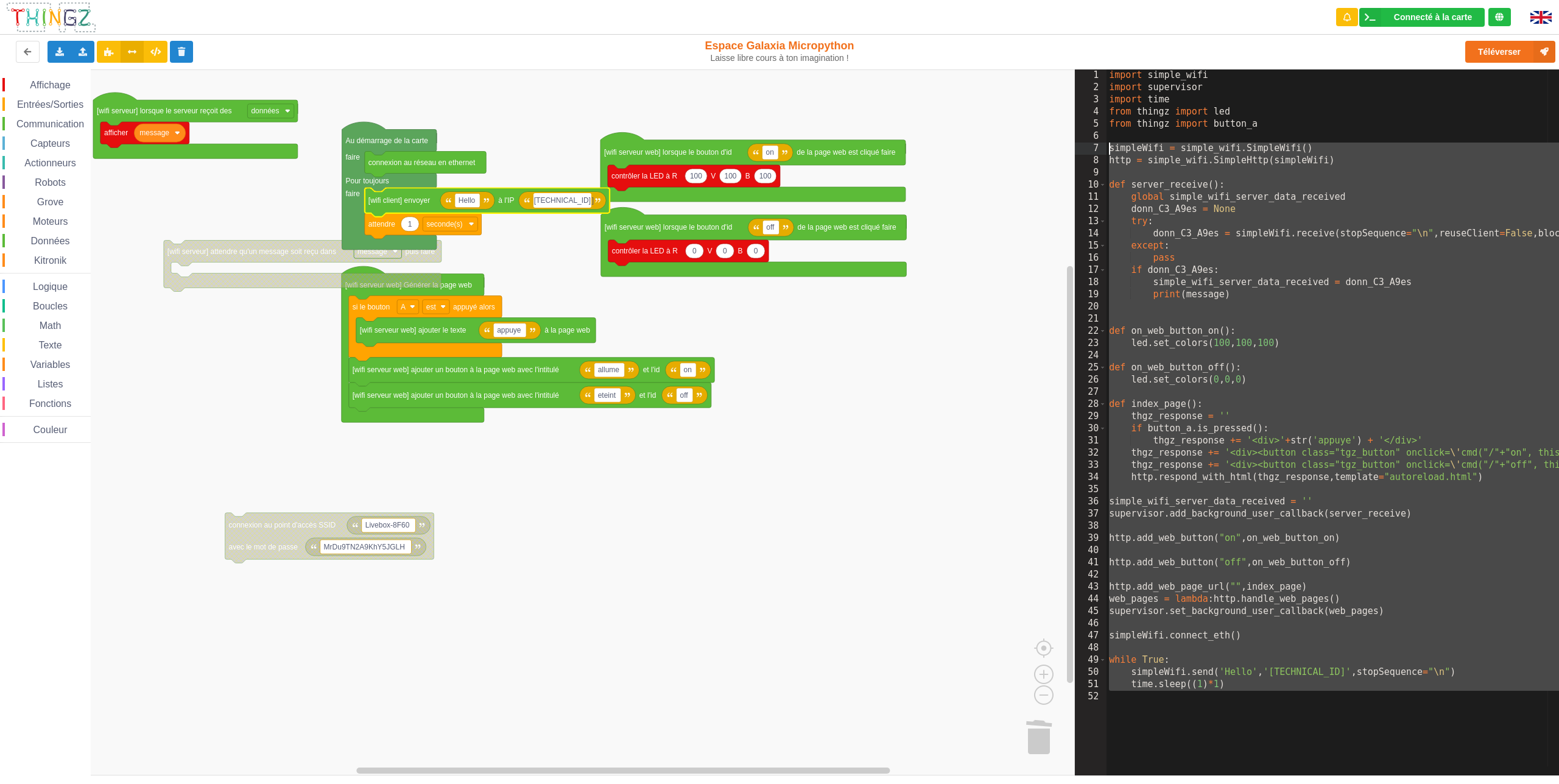
drag, startPoint x: 1257, startPoint y: 694, endPoint x: 1098, endPoint y: 153, distance: 563.9
click at [1098, 153] on div "1 2 3 4 5 6 7 8 9 10 11 12 13 14 15 16 17 18 19 20 21 22 23 24 25 26 27 28 29 3…" at bounding box center [1321, 423] width 492 height 706
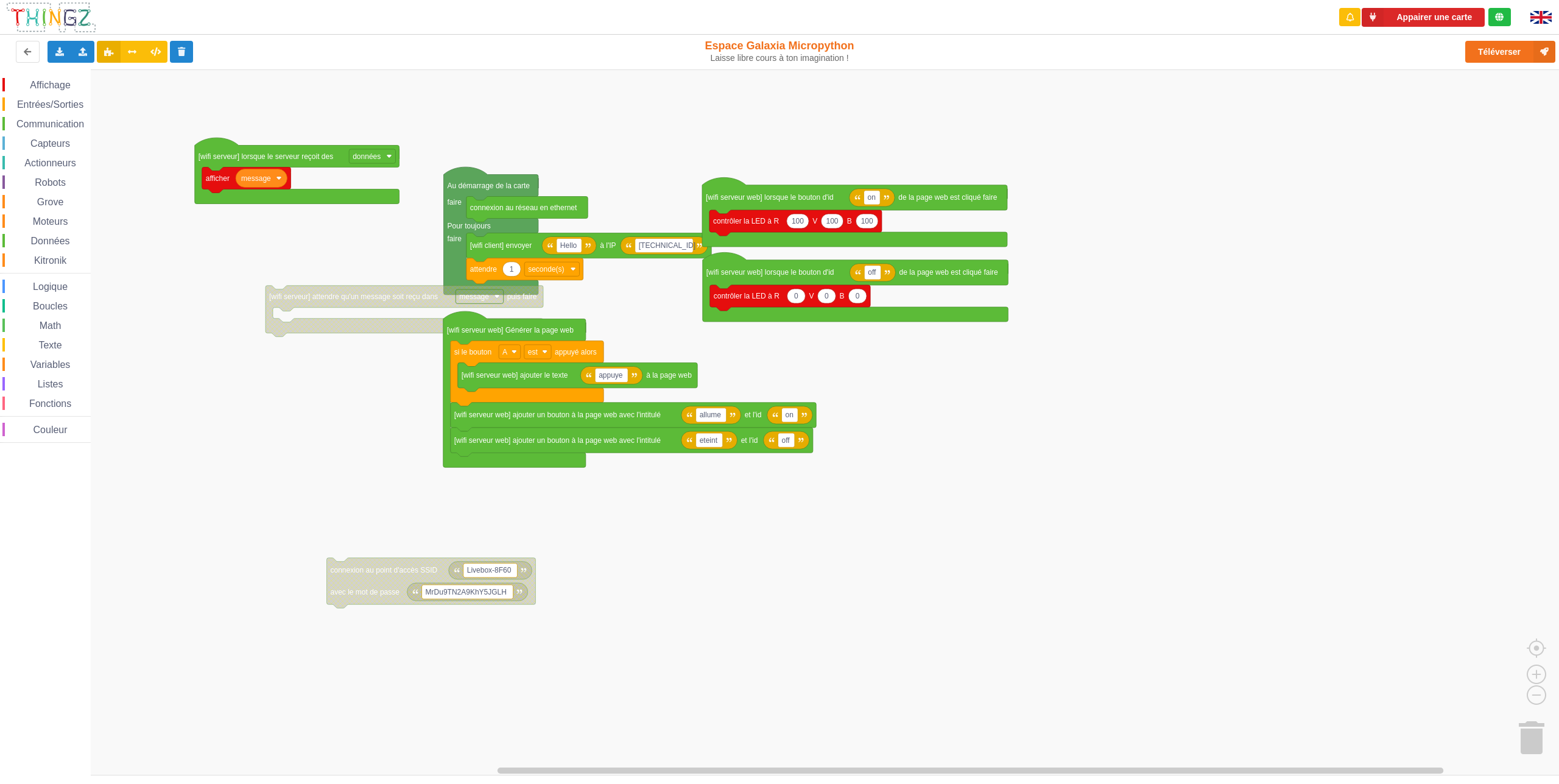
click at [344, 395] on div "Affichage Entrées/Sorties Communication Capteurs Actionneurs Robots Grove Moteu…" at bounding box center [783, 423] width 1567 height 706
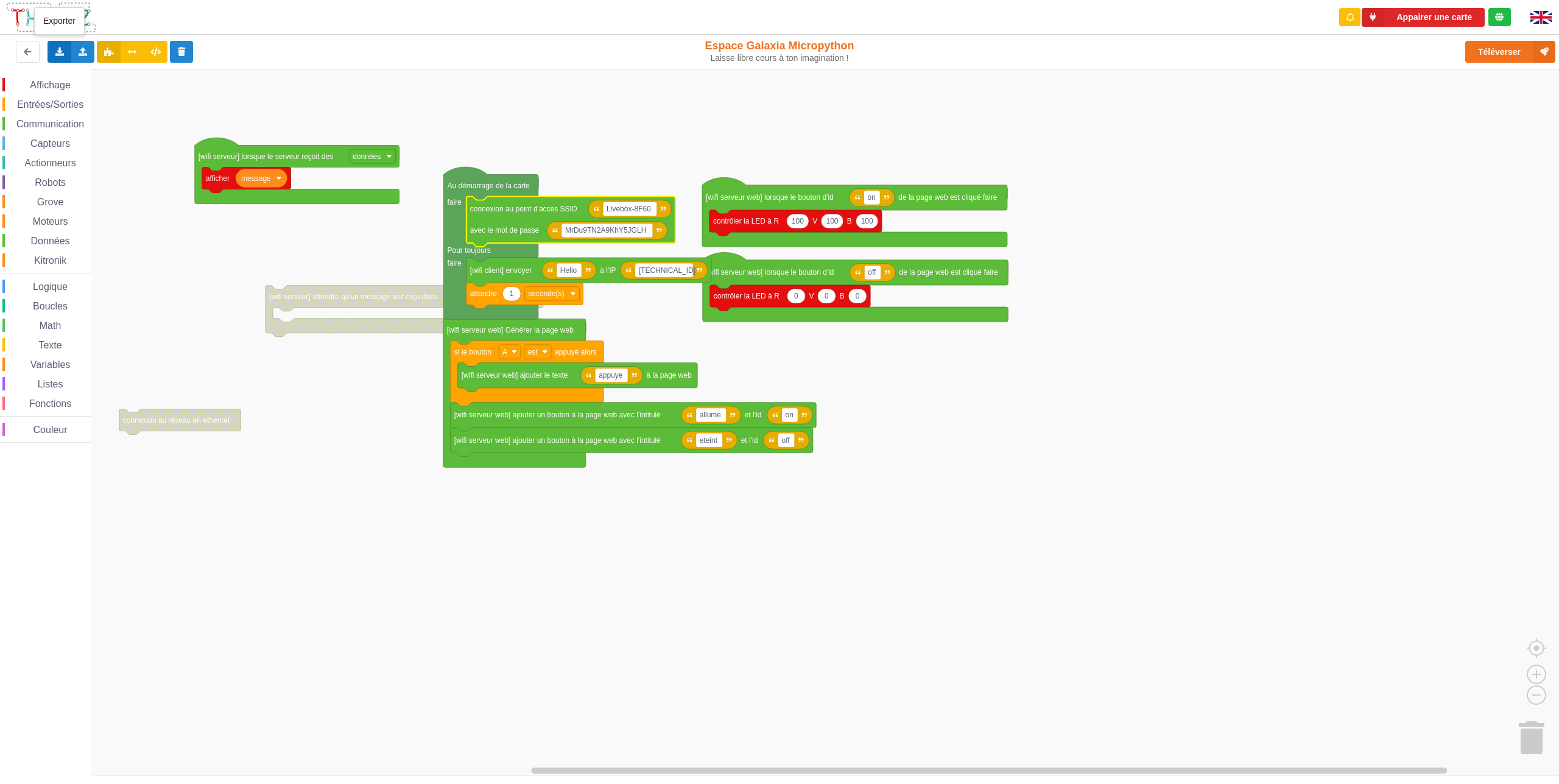
click at [60, 57] on div "Exporter l'assemblage de blocs Exporter l'assemblage de blocs au format Python" at bounding box center [59, 51] width 24 height 22
click at [82, 77] on span "Exporter l'assemblage de blocs" at bounding box center [134, 74] width 118 height 10
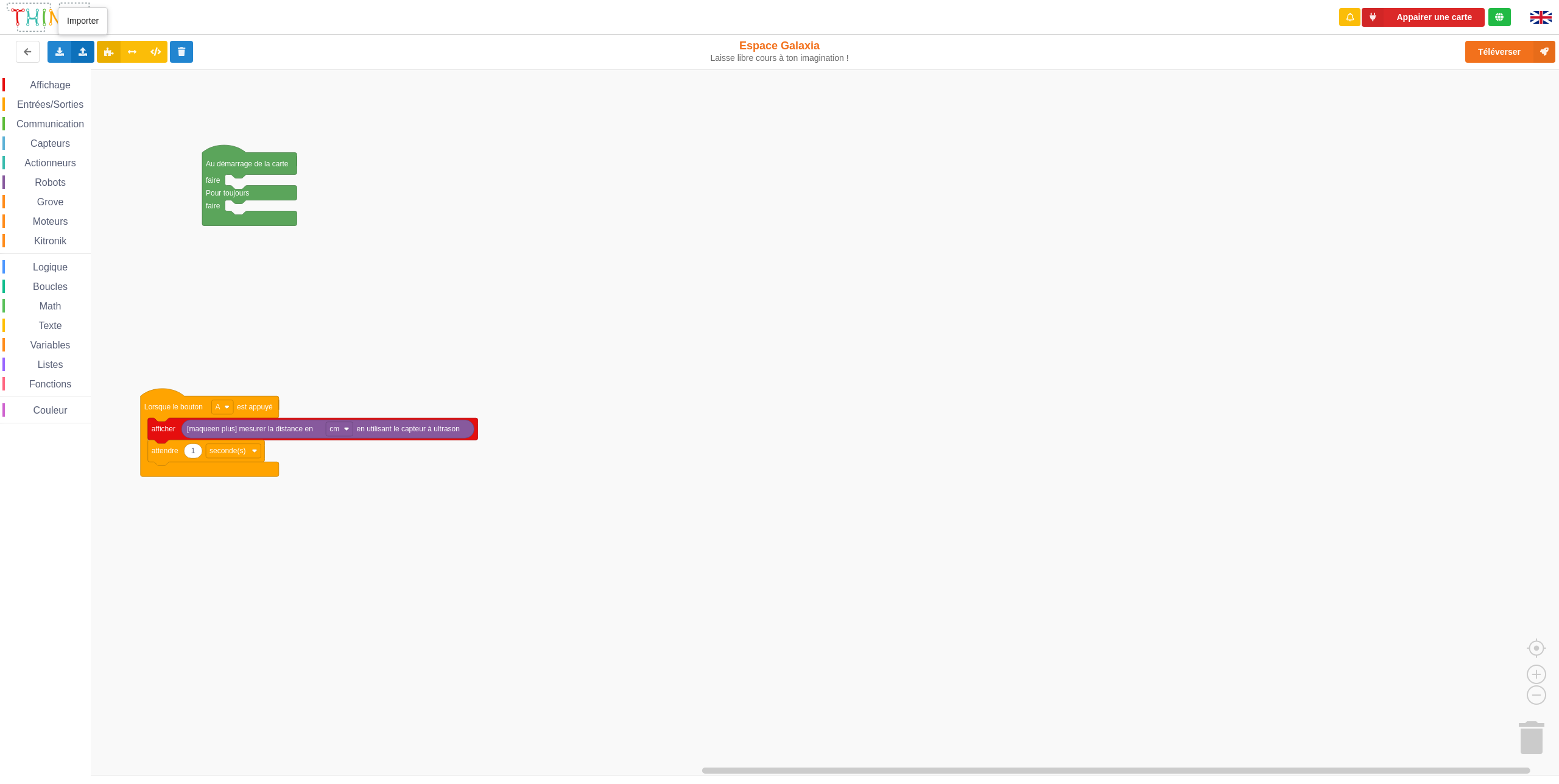
click at [84, 50] on icon at bounding box center [83, 51] width 11 height 8
click at [174, 73] on span "Importer un assemblage de blocs" at bounding box center [168, 74] width 126 height 10
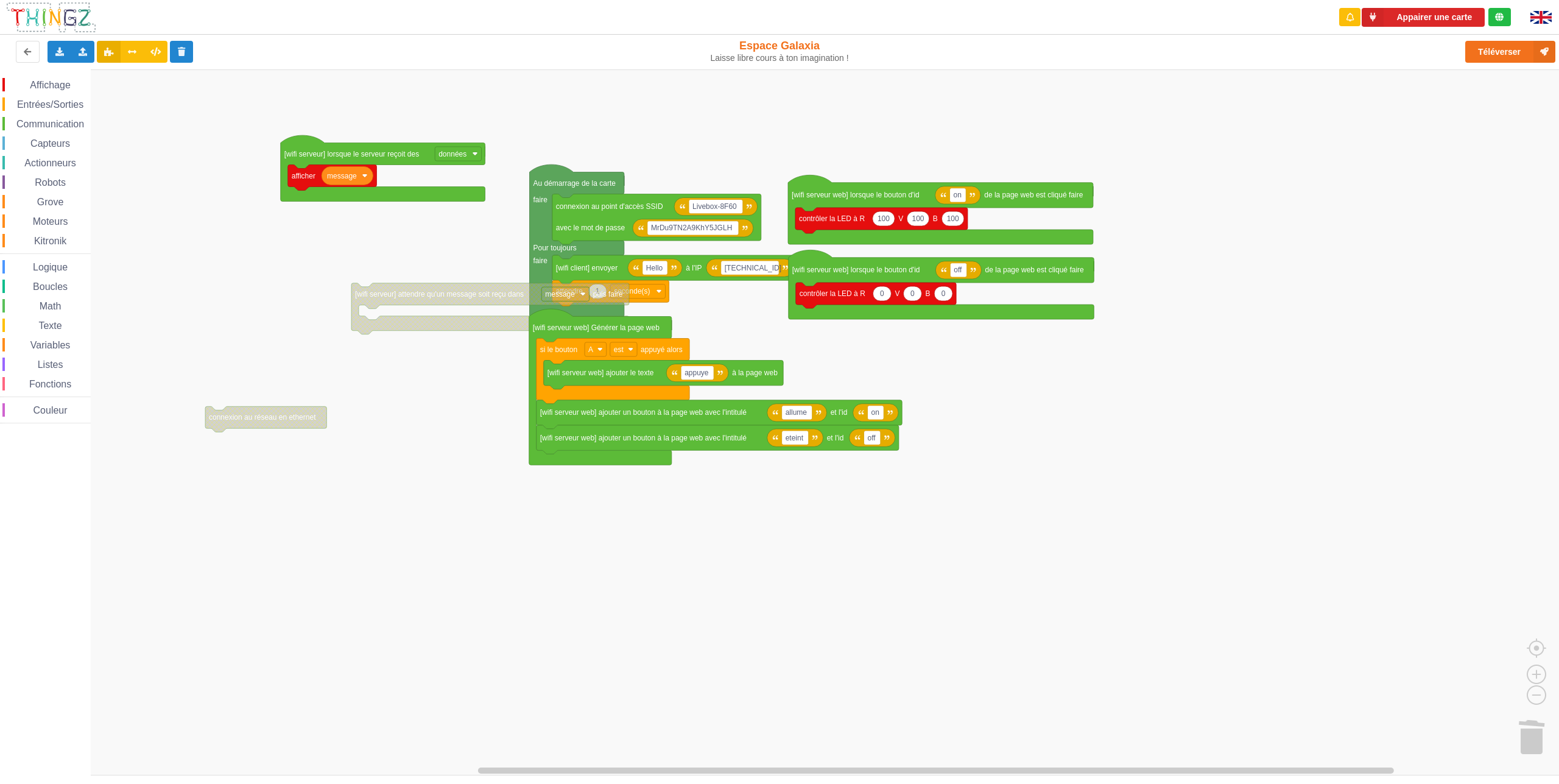
click at [474, 236] on div "Affichage Entrées/Sorties Communication Capteurs Actionneurs Robots Grove Moteu…" at bounding box center [783, 423] width 1567 height 706
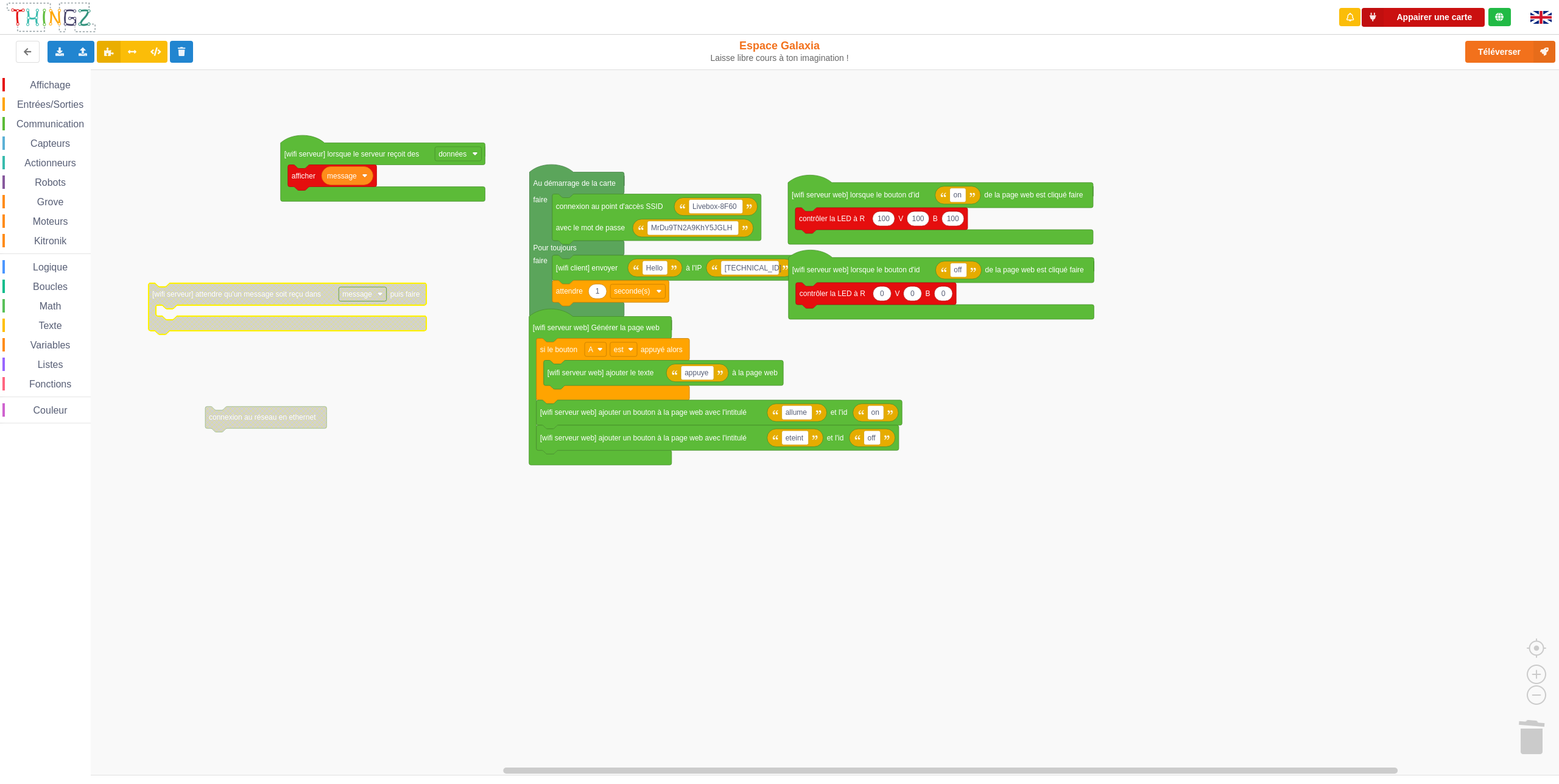
click at [1423, 13] on button "Appairer une carte" at bounding box center [1423, 17] width 123 height 19
click at [1483, 48] on button "Téléverser" at bounding box center [1511, 51] width 90 height 22
